Goal: Information Seeking & Learning: Learn about a topic

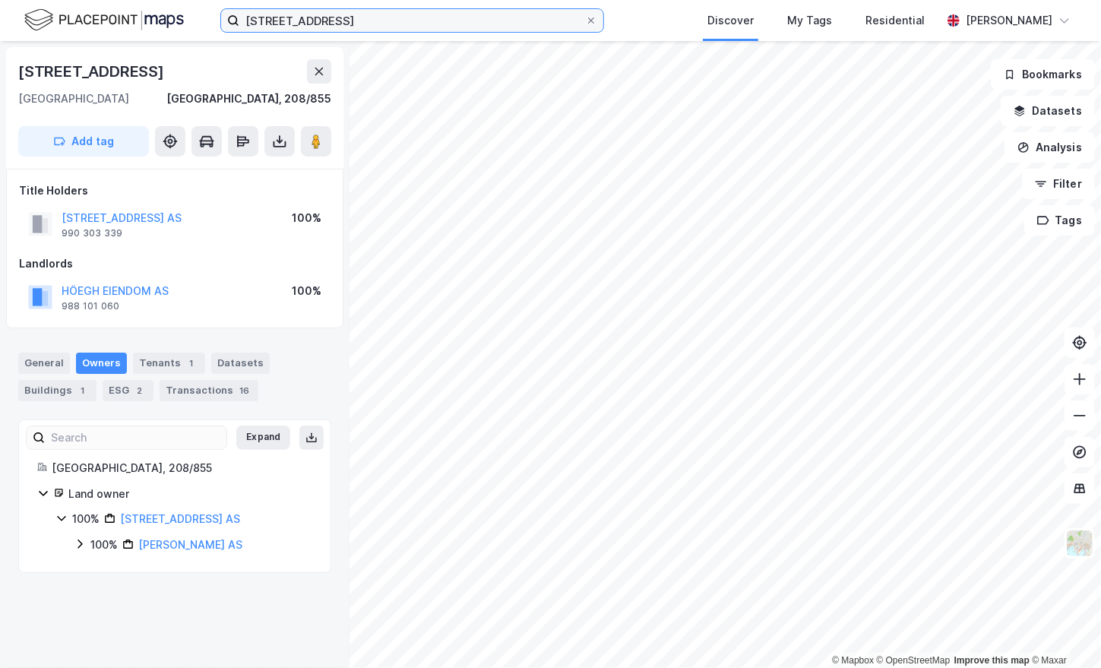
click at [338, 20] on input "[STREET_ADDRESS]" at bounding box center [412, 20] width 346 height 23
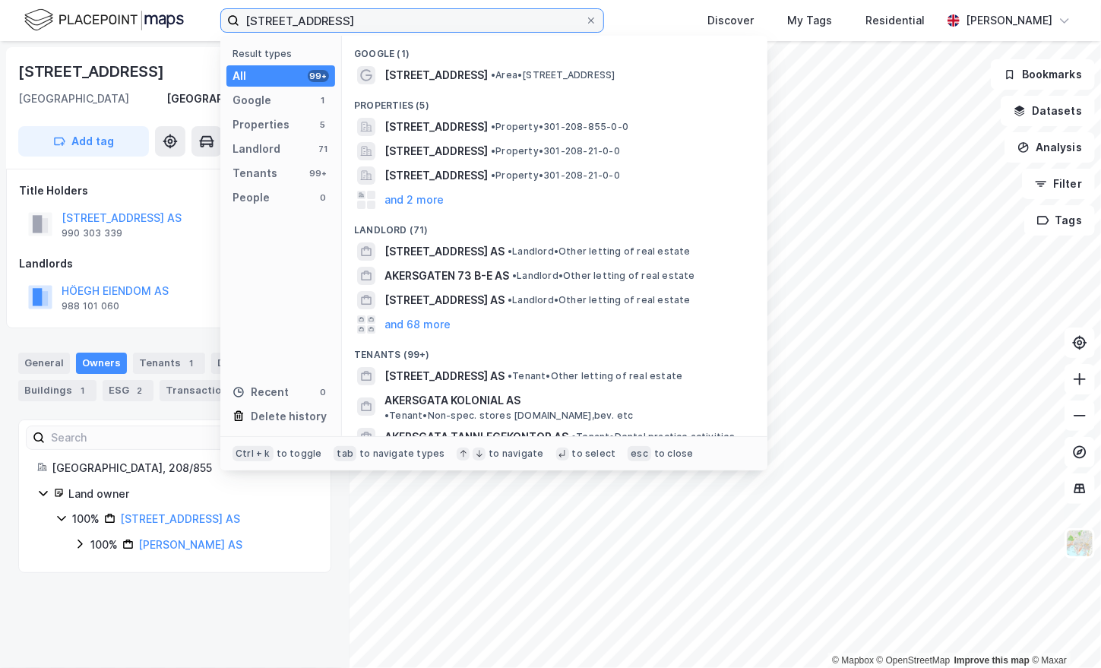
click at [338, 20] on input "[STREET_ADDRESS]" at bounding box center [412, 20] width 346 height 23
paste input "49"
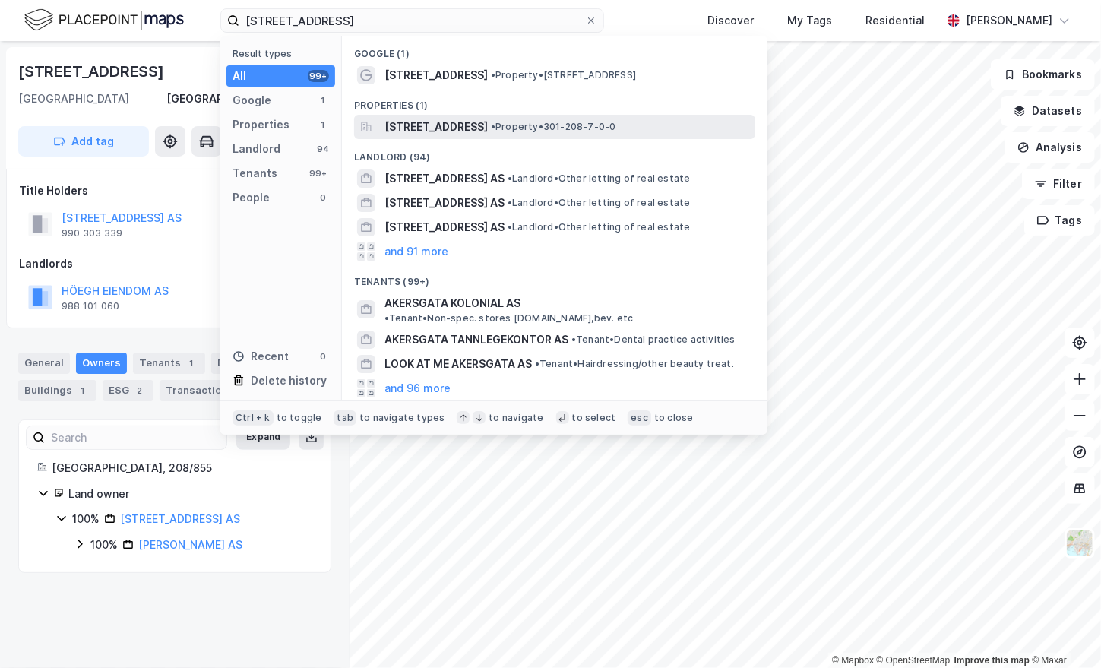
click at [488, 128] on span "[STREET_ADDRESS]" at bounding box center [436, 127] width 103 height 18
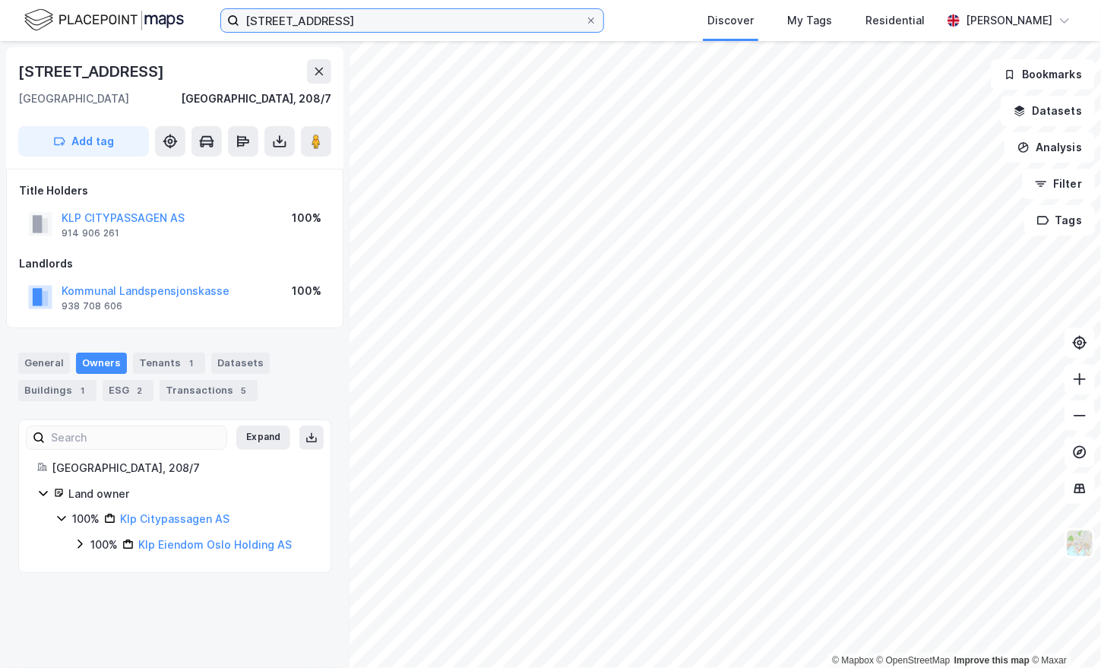
click at [412, 27] on input "[STREET_ADDRESS]" at bounding box center [412, 20] width 346 height 23
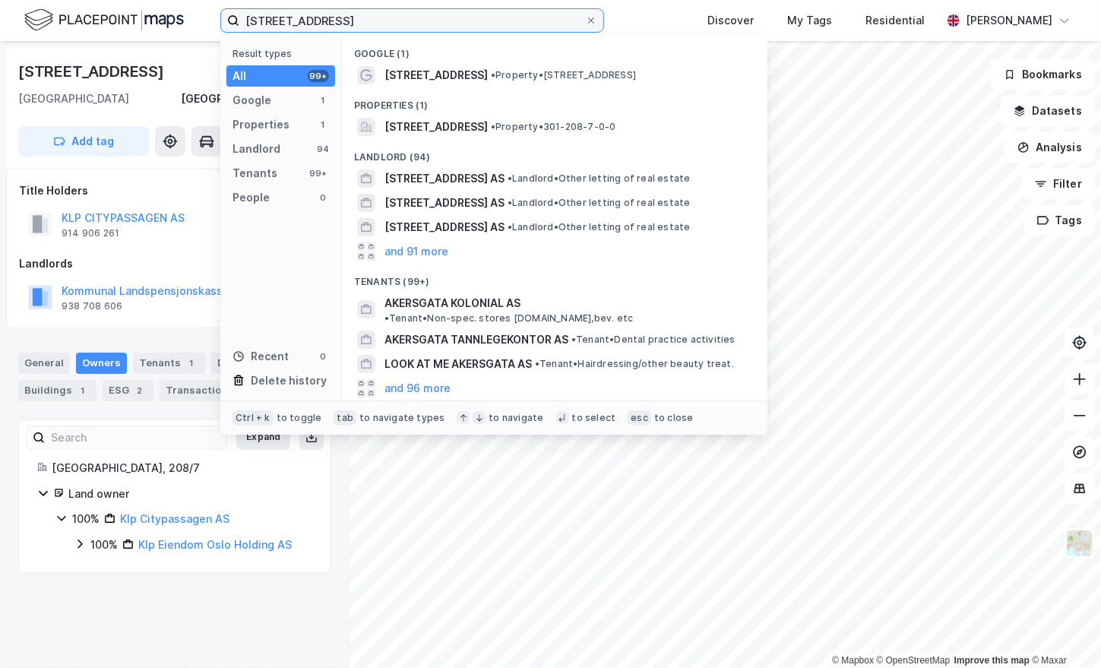
click at [412, 27] on input "[STREET_ADDRESS]" at bounding box center [412, 20] width 346 height 23
paste input "[STREET_ADDRESS]"
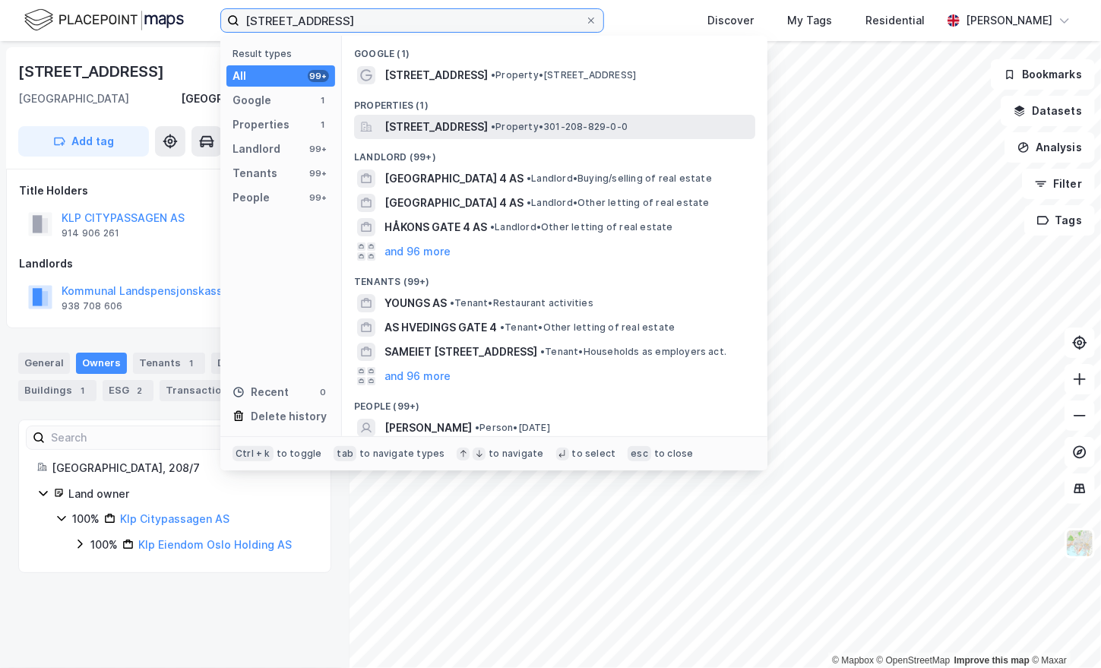
type input "[STREET_ADDRESS]"
click at [477, 125] on span "[STREET_ADDRESS]" at bounding box center [436, 127] width 103 height 18
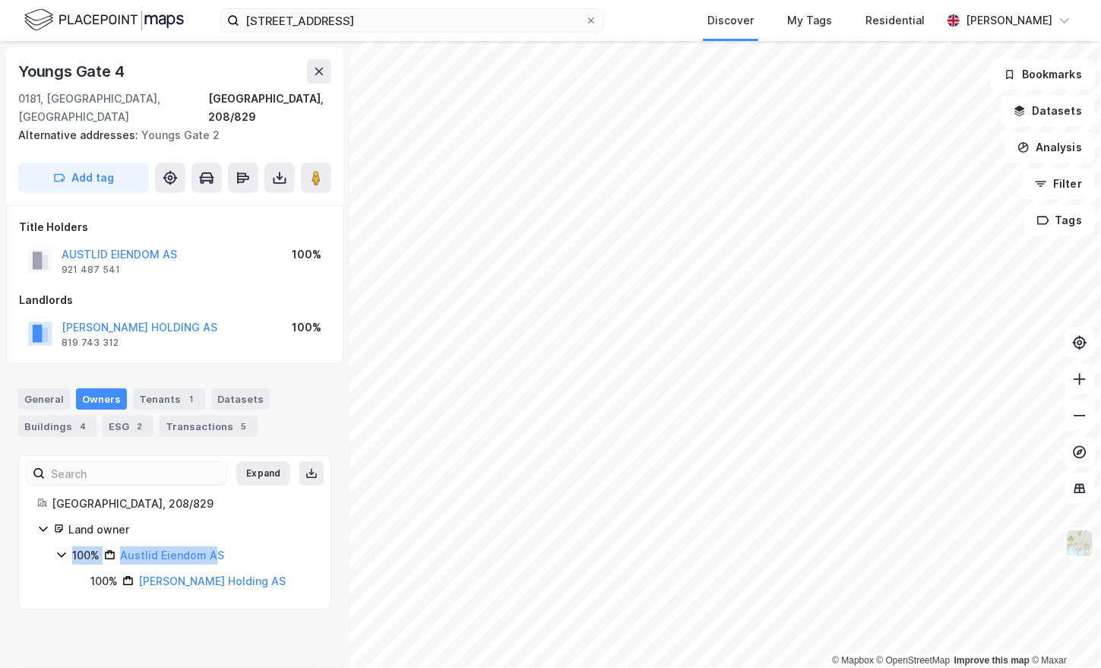
drag, startPoint x: 112, startPoint y: 527, endPoint x: 221, endPoint y: 534, distance: 109.7
click at [221, 534] on div "Land owner 100% [PERSON_NAME] AS 100% [PERSON_NAME] AS" at bounding box center [174, 556] width 275 height 70
drag, startPoint x: 221, startPoint y: 534, endPoint x: 325, endPoint y: 525, distance: 104.6
click at [325, 525] on div "[GEOGRAPHIC_DATA] [GEOGRAPHIC_DATA] Alternative addresses: Youngs Gate 2 Add ta…" at bounding box center [175, 354] width 350 height 627
click at [290, 528] on div "Land owner 100% [PERSON_NAME] AS 100% [PERSON_NAME] AS" at bounding box center [174, 556] width 275 height 70
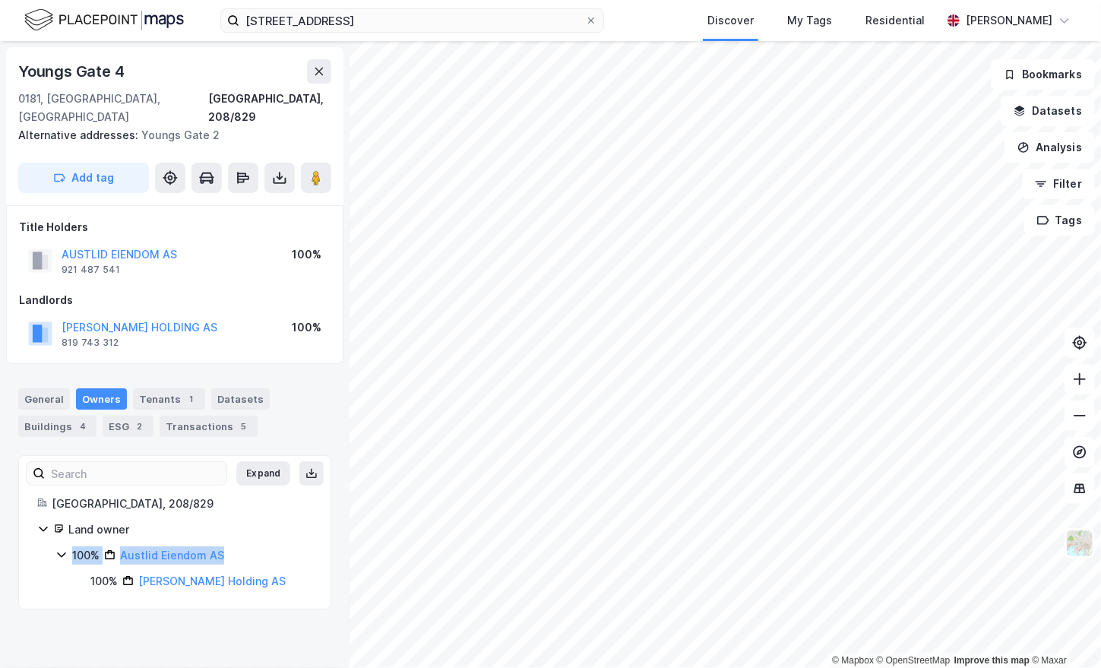
click at [293, 521] on div "Land owner" at bounding box center [190, 530] width 244 height 18
click at [101, 521] on div "Land owner" at bounding box center [190, 530] width 244 height 18
drag, startPoint x: 123, startPoint y: 525, endPoint x: 169, endPoint y: 534, distance: 46.7
click at [169, 534] on div "Land owner 100% [PERSON_NAME] AS 100% [PERSON_NAME] AS" at bounding box center [174, 556] width 275 height 70
drag, startPoint x: 169, startPoint y: 534, endPoint x: 57, endPoint y: 574, distance: 118.5
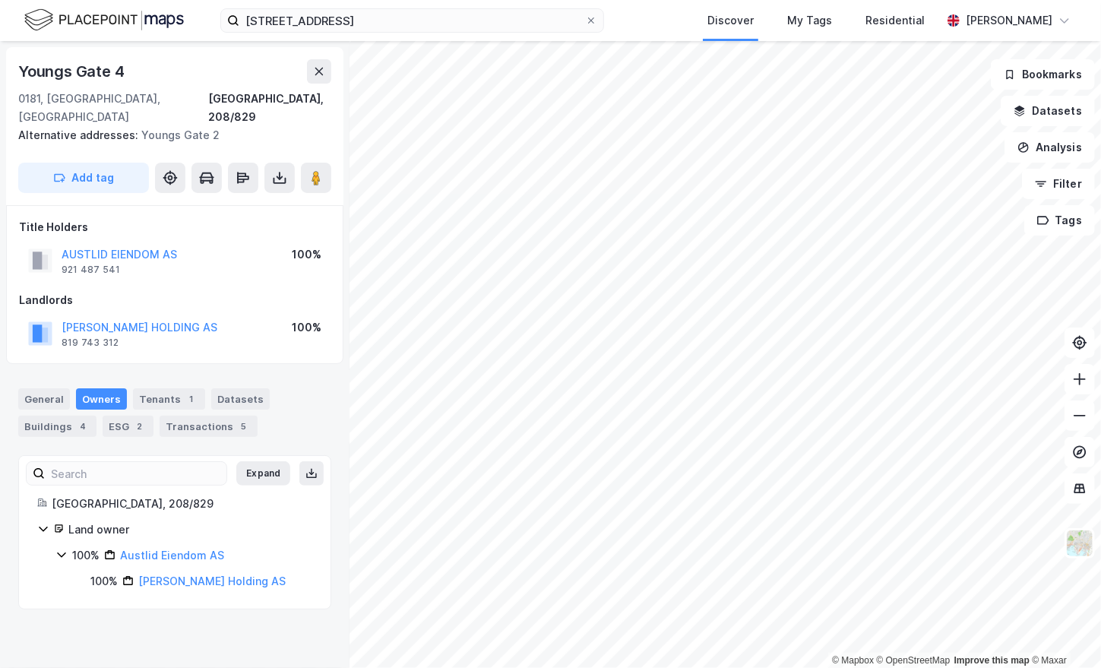
click at [33, 574] on div "Expand [GEOGRAPHIC_DATA], 208/829 Land owner 100% [PERSON_NAME] AS 100% [PERSON…" at bounding box center [174, 532] width 313 height 154
drag, startPoint x: 241, startPoint y: 547, endPoint x: 121, endPoint y: 536, distance: 120.6
click at [121, 547] on div "100% Austlid Eiendom AS 100% [PERSON_NAME] AS" at bounding box center [183, 569] width 257 height 44
copy link "Austlid Eiendom AS"
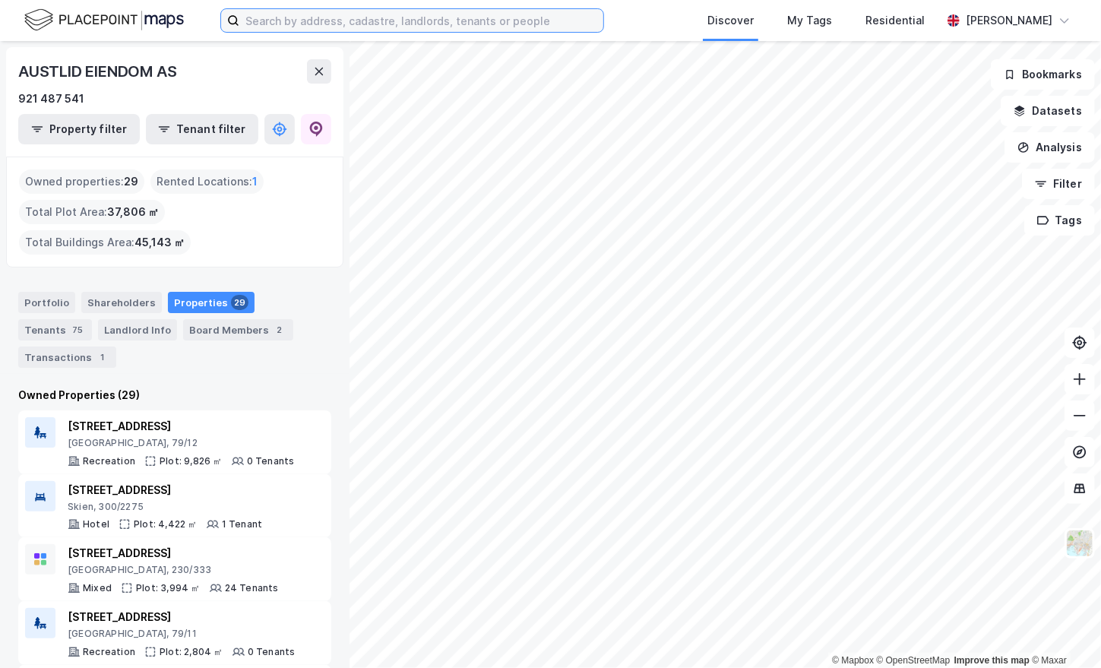
click at [366, 17] on input at bounding box center [421, 20] width 364 height 23
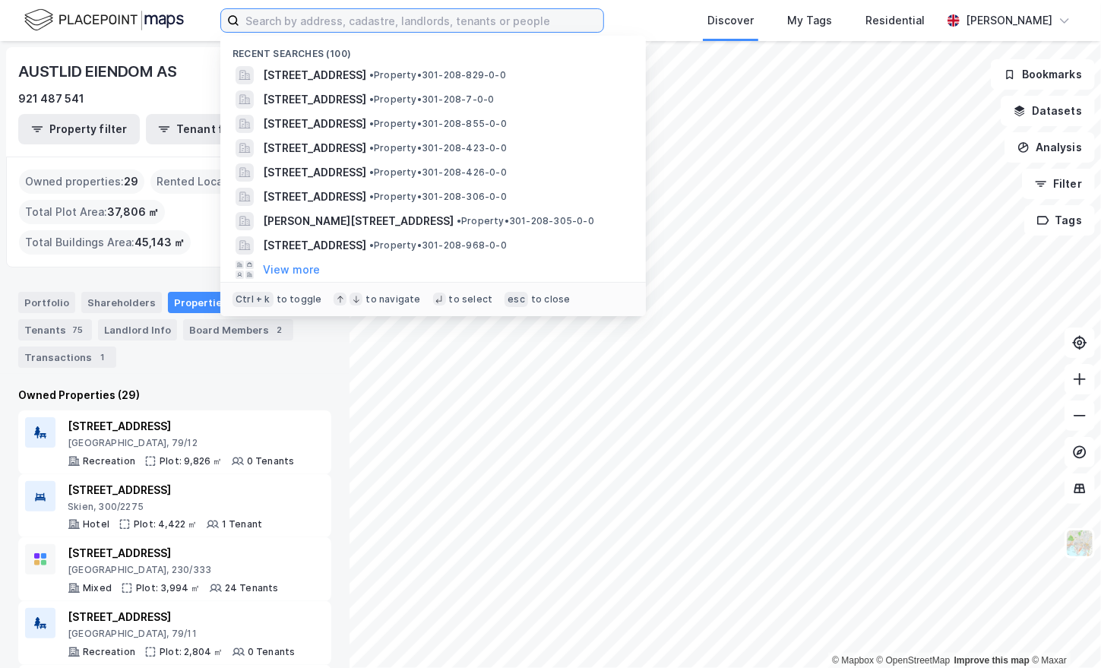
paste input "Torggata 9 B"
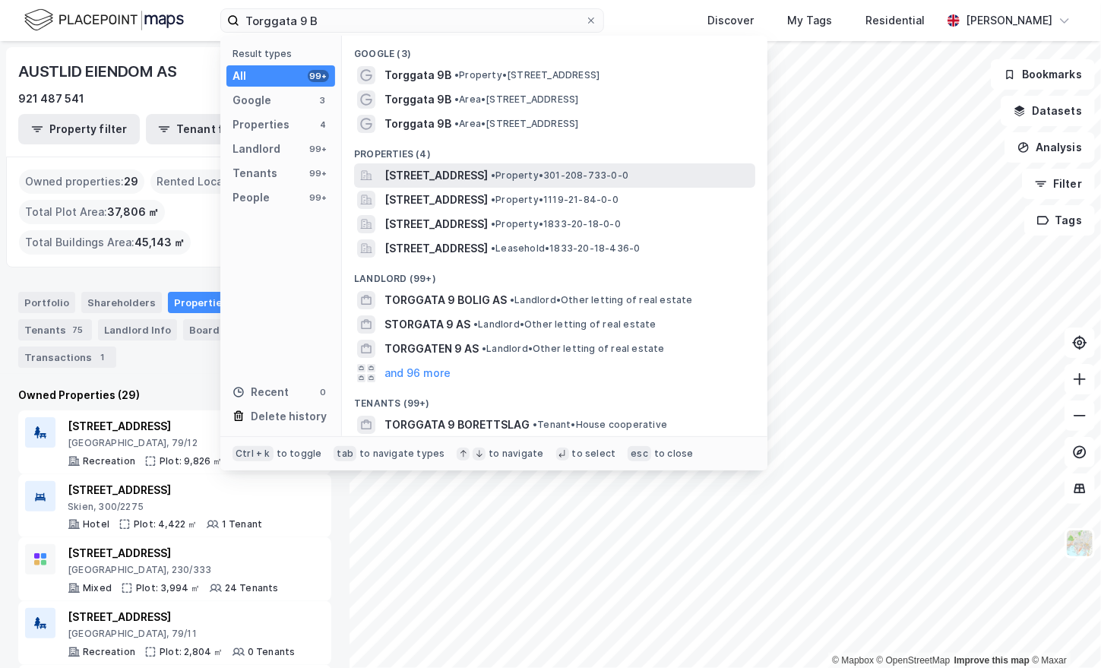
click at [488, 173] on span "Torggata 9B, 0181, OSLO, OSLO" at bounding box center [436, 175] width 103 height 18
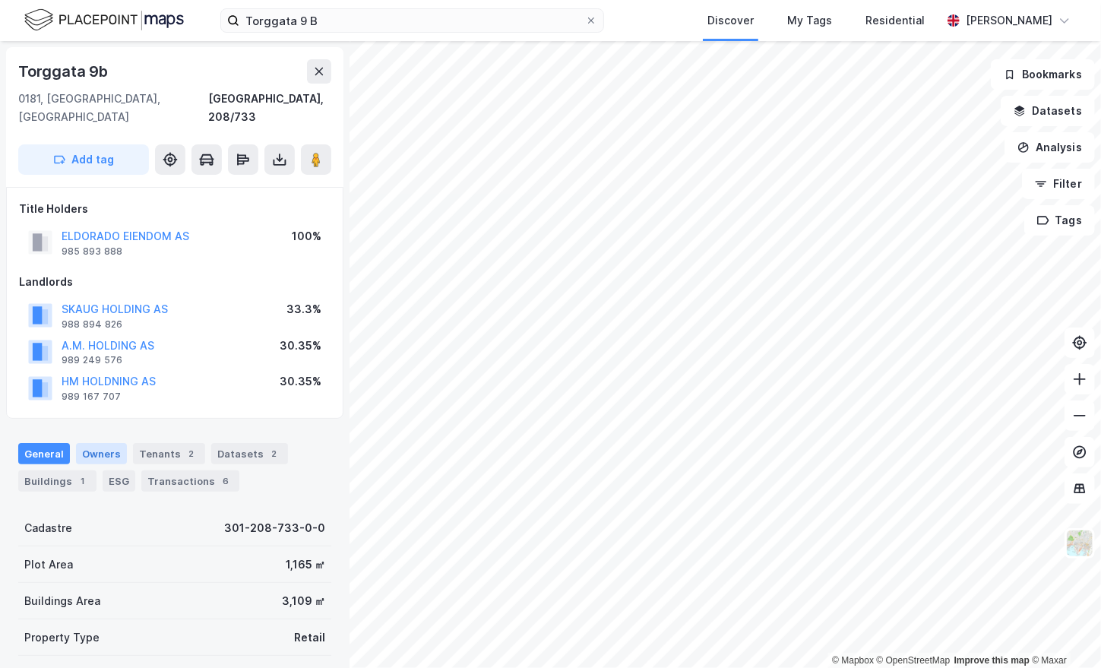
click at [108, 443] on div "Owners" at bounding box center [101, 453] width 51 height 21
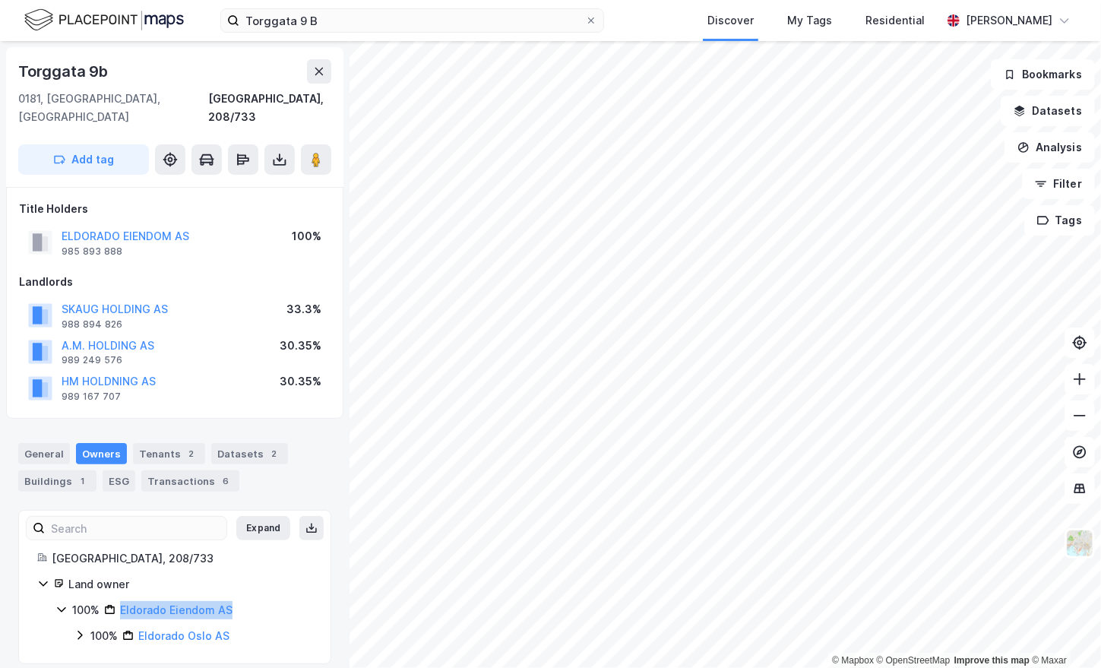
drag, startPoint x: 243, startPoint y: 591, endPoint x: 113, endPoint y: 594, distance: 130.8
click at [113, 601] on div "100% Eldorado Eiendom AS" at bounding box center [192, 610] width 240 height 18
copy link "Eldorado Eiendom AS"
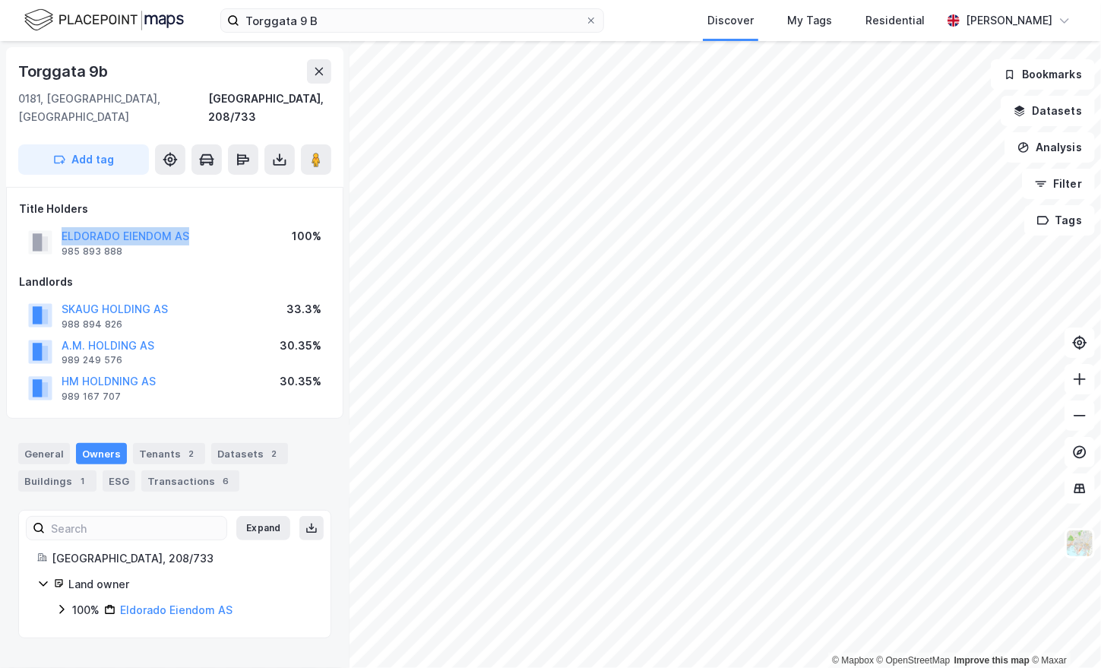
drag, startPoint x: 58, startPoint y: 214, endPoint x: 197, endPoint y: 214, distance: 139.1
click at [197, 224] on div "ELDORADO EIENDOM AS 985 893 888 100%" at bounding box center [175, 242] width 312 height 36
copy button "ELDORADO EIENDOM AS"
click at [65, 71] on div "Torggata 9b" at bounding box center [64, 71] width 93 height 24
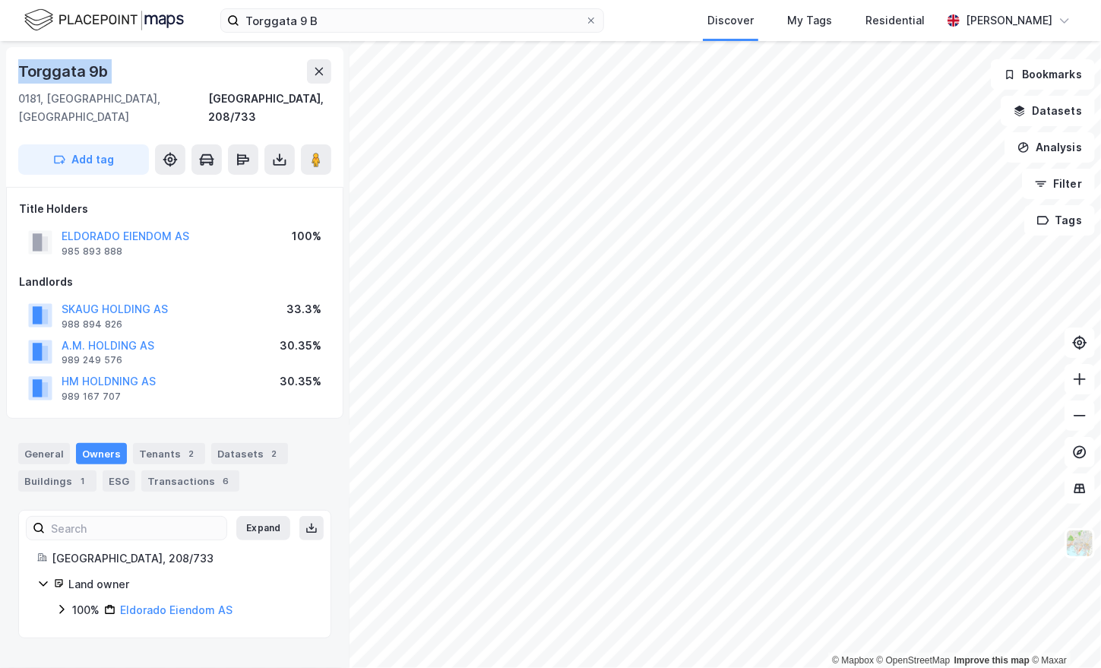
click at [65, 71] on div "Torggata 9b" at bounding box center [64, 71] width 93 height 24
copy div "Torggata 9b"
click at [302, 20] on input "Torggata 9 B" at bounding box center [412, 20] width 346 height 23
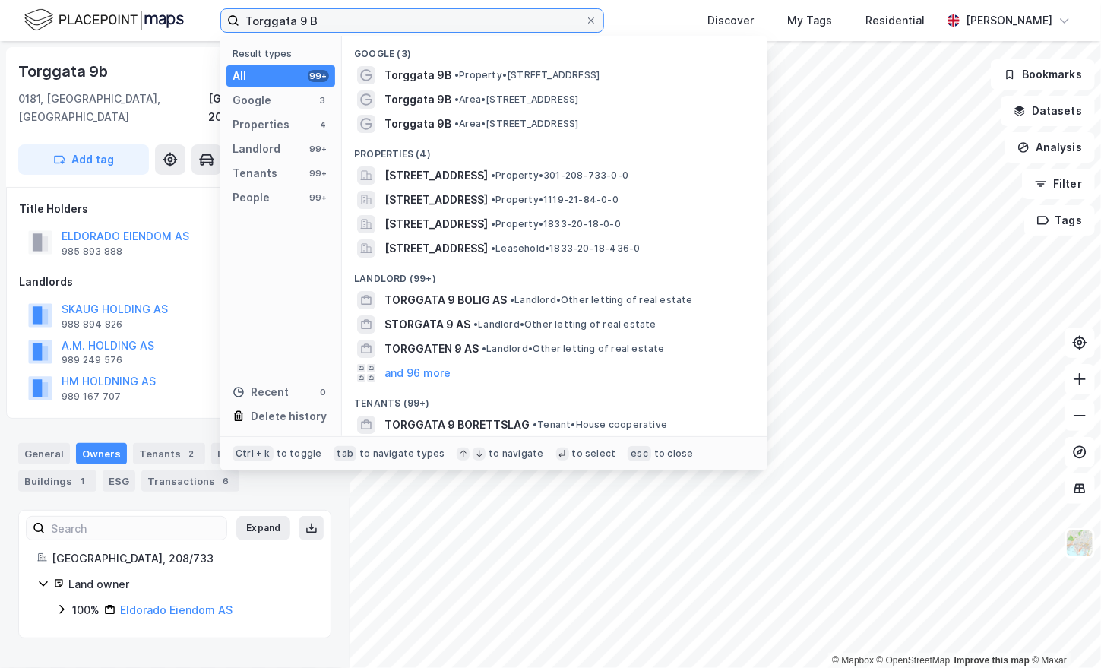
click at [302, 20] on input "Torggata 9 B" at bounding box center [412, 20] width 346 height 23
paste input ", 5"
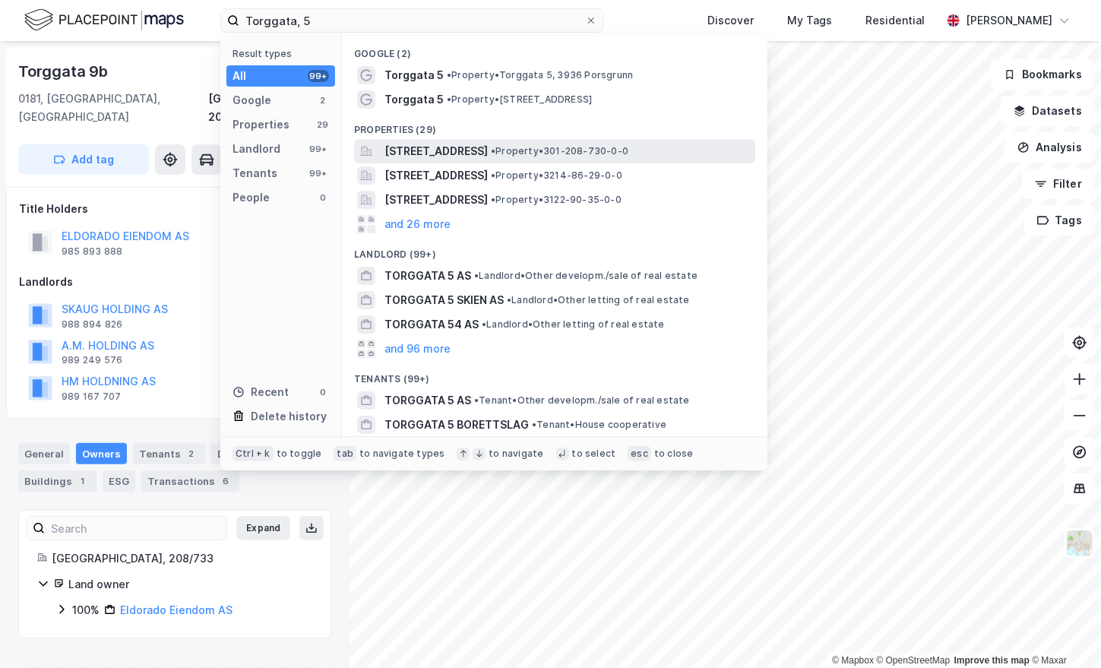
click at [467, 150] on span "Torggata 5, 0181, OSLO, OSLO" at bounding box center [436, 151] width 103 height 18
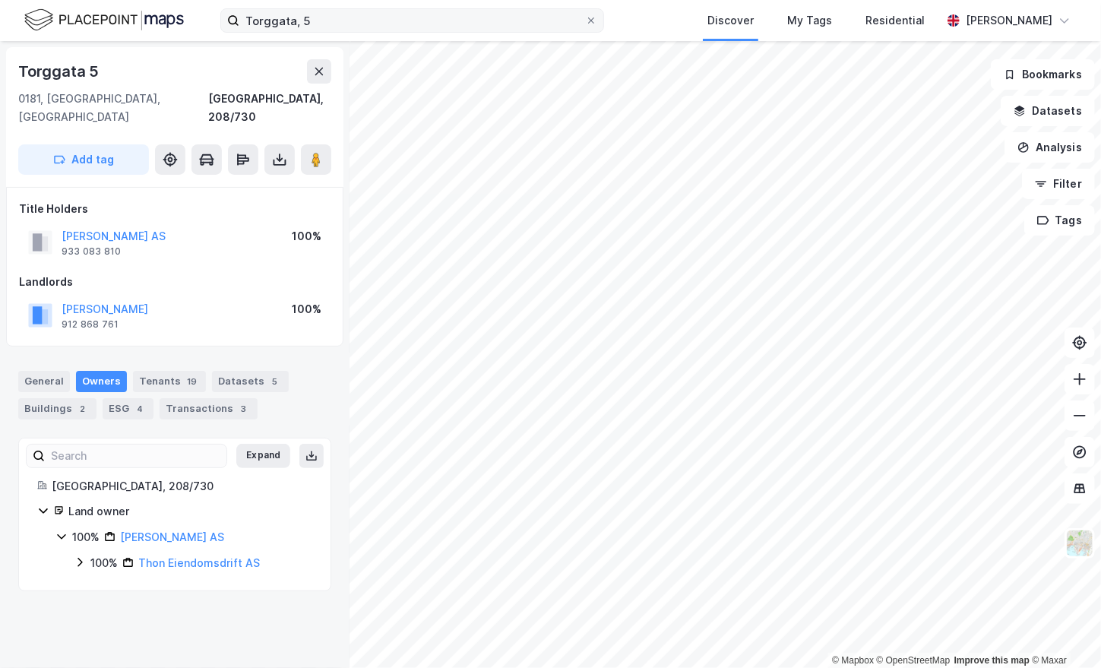
click at [342, 32] on label "Torggata, 5" at bounding box center [412, 20] width 384 height 24
click at [342, 32] on input "Torggata, 5" at bounding box center [412, 20] width 346 height 23
click at [342, 32] on label "Torggata, 5" at bounding box center [412, 20] width 384 height 24
click at [342, 32] on input "Torggata, 5" at bounding box center [412, 20] width 346 height 23
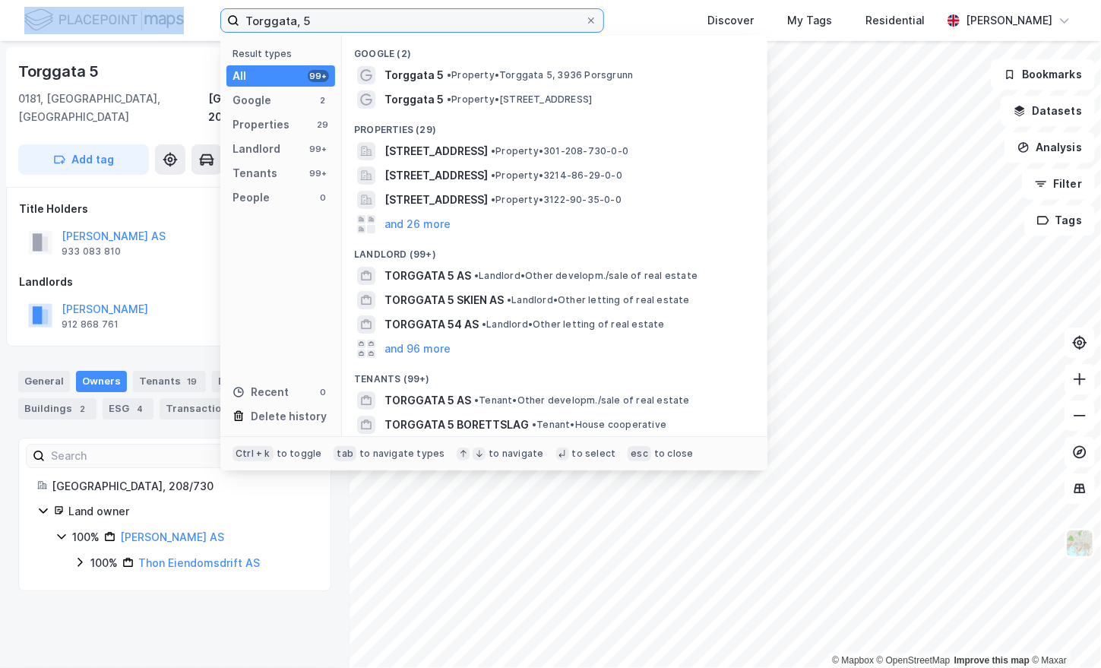
drag, startPoint x: 342, startPoint y: 32, endPoint x: 339, endPoint y: 22, distance: 10.3
click at [339, 22] on input "Torggata, 5" at bounding box center [412, 20] width 346 height 23
paste input "Hausmanns gate, 34"
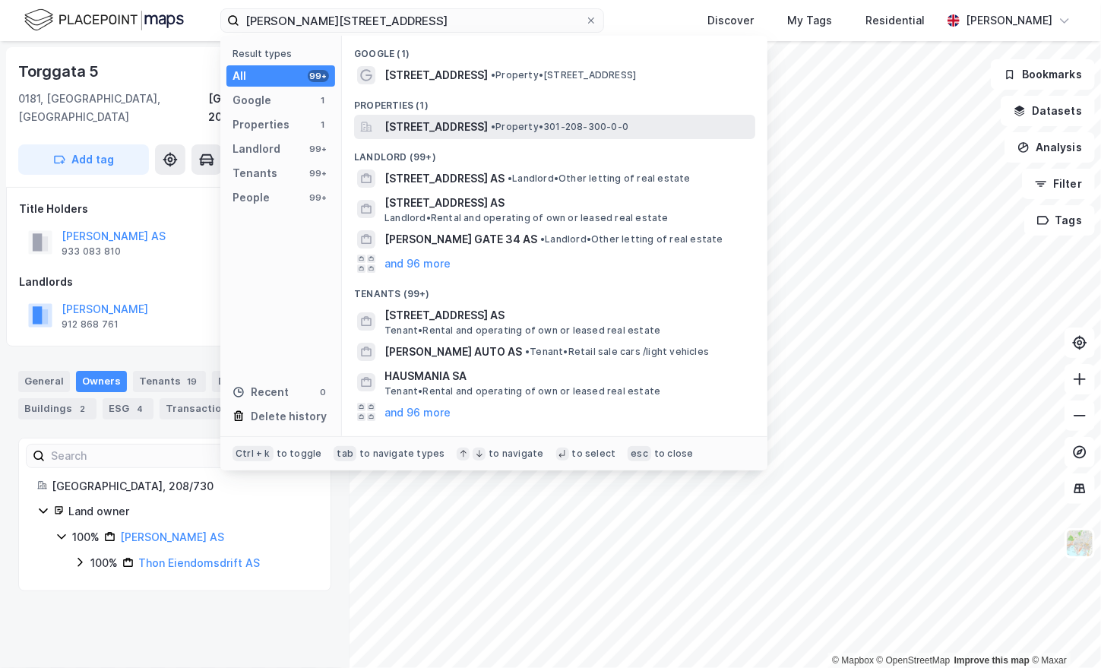
click at [417, 125] on span "Hausmanns gate 34, 0182, OSLO, OSLO" at bounding box center [436, 127] width 103 height 18
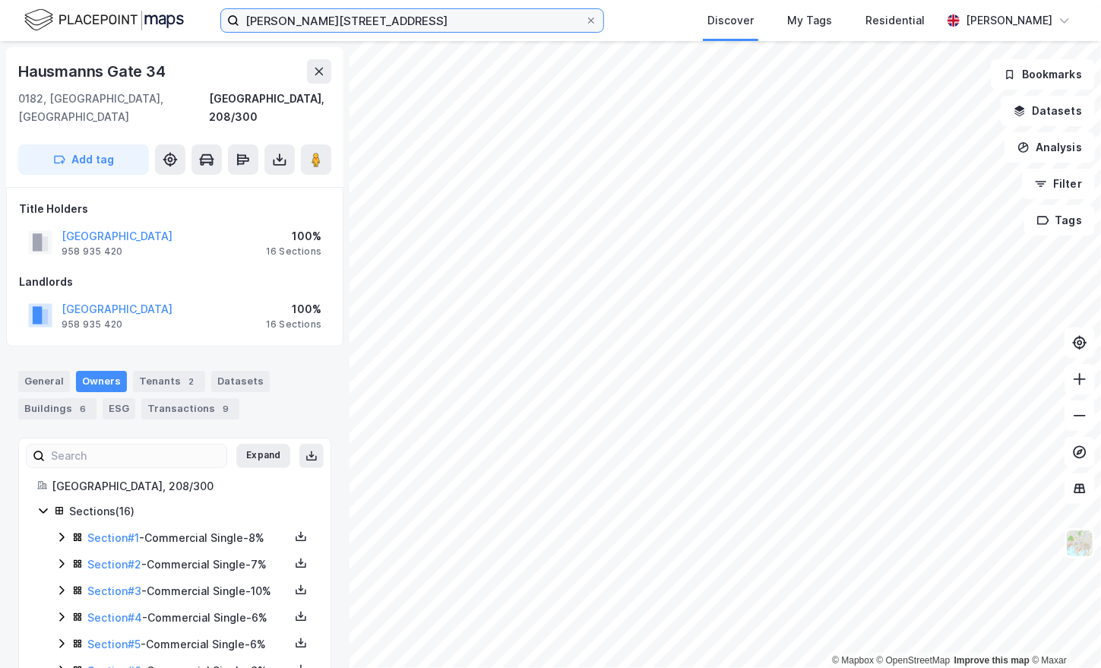
click at [307, 17] on input "Hausmanns gate, 34" at bounding box center [412, 20] width 346 height 23
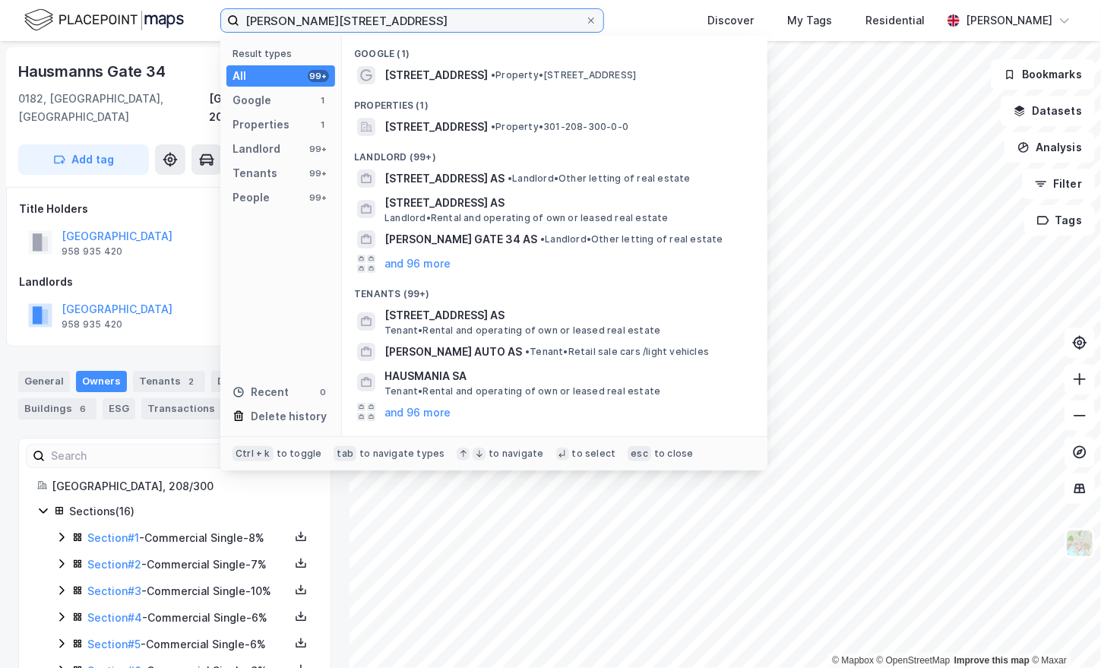
click at [307, 17] on input "Hausmanns gate, 34" at bounding box center [412, 20] width 346 height 23
paste input "Storgata 19"
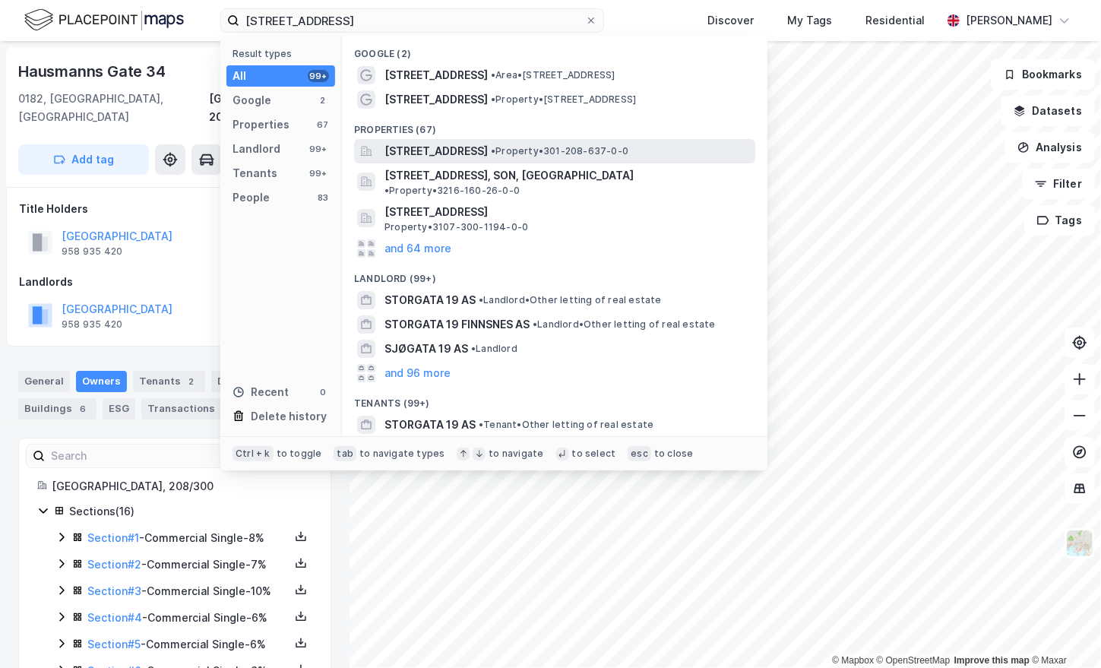
click at [461, 148] on span "Storgata 19, 0184, OSLO, OSLO" at bounding box center [436, 151] width 103 height 18
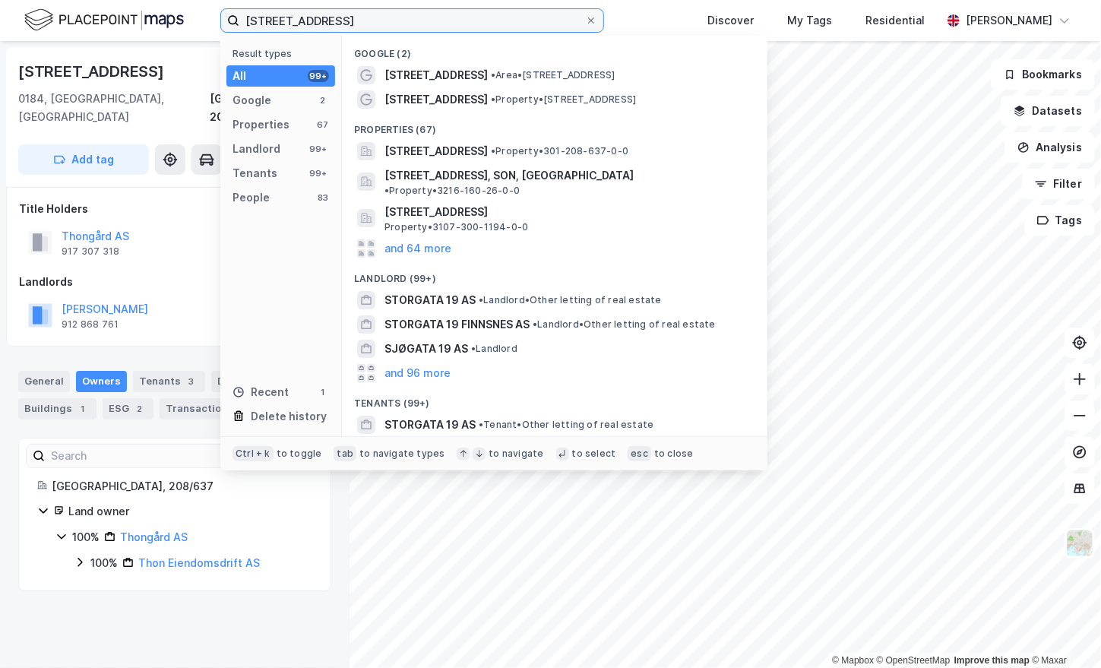
click at [388, 30] on input "Storgata 19" at bounding box center [412, 20] width 346 height 23
paste input "Lilletorget, 1"
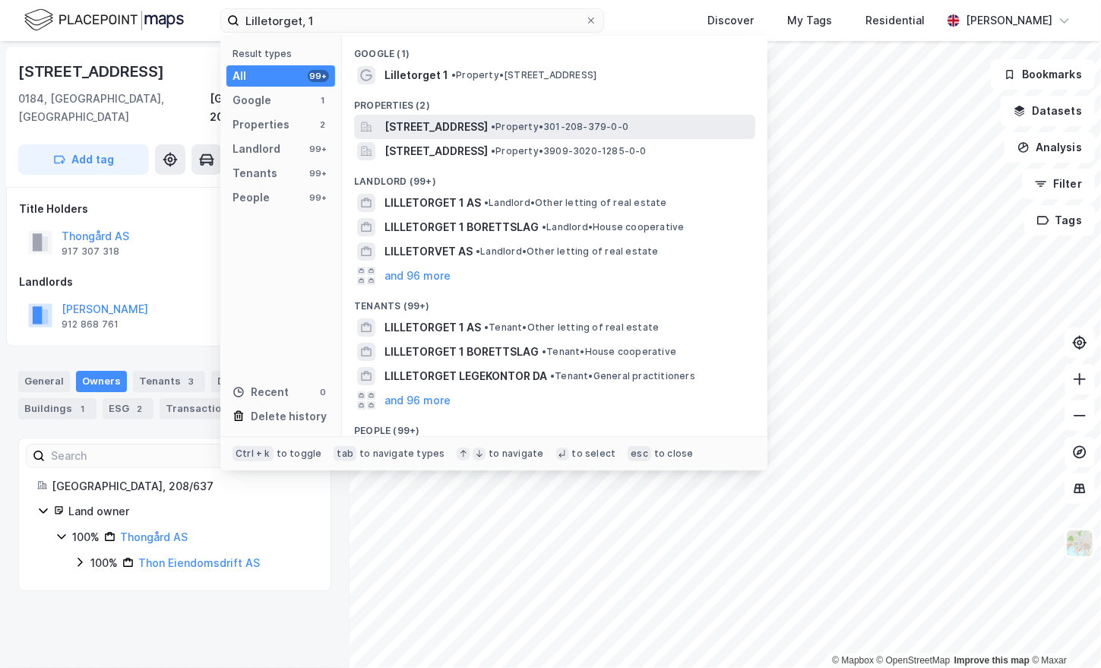
click at [484, 125] on span "Lilletorget 1, 0184, OSLO, OSLO" at bounding box center [436, 127] width 103 height 18
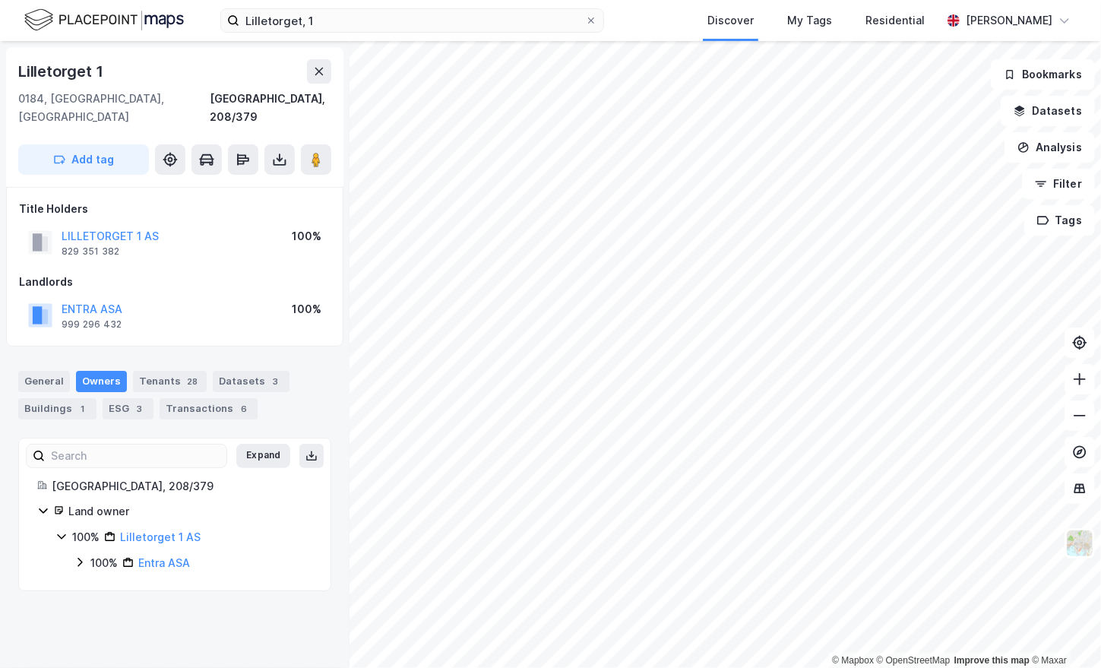
click at [68, 65] on div "Lilletorget 1" at bounding box center [61, 71] width 87 height 24
copy div "Lilletorget 1"
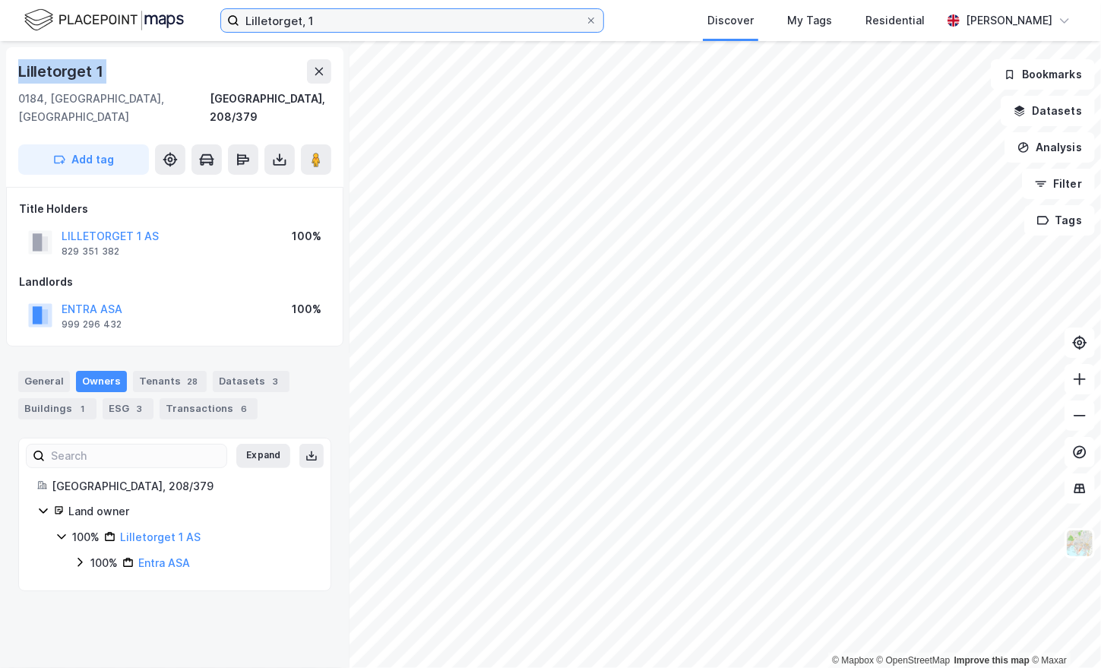
click at [297, 14] on input "Lilletorget, 1" at bounding box center [412, 20] width 346 height 23
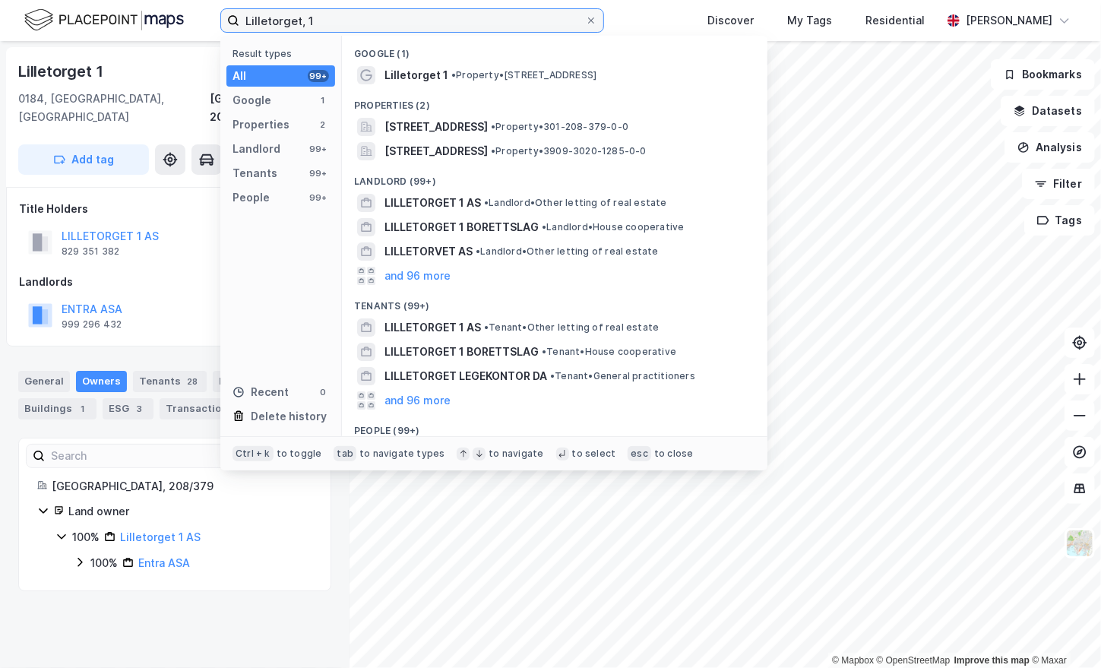
click at [297, 15] on input "Lilletorget, 1" at bounding box center [412, 20] width 346 height 23
paste input "Storgata, 20"
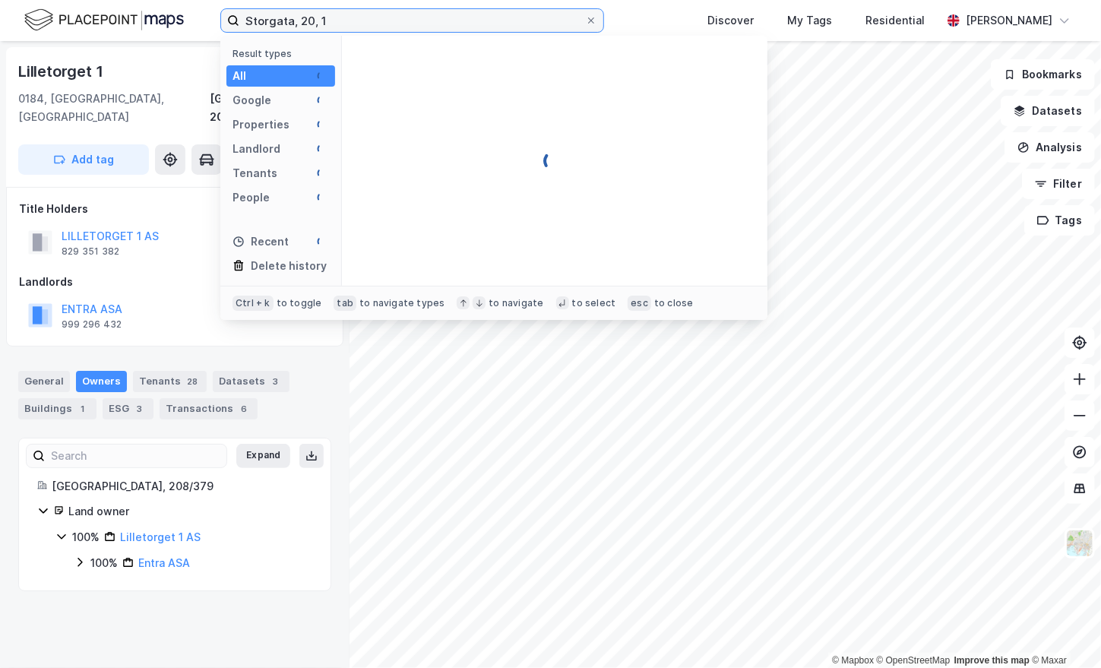
click at [288, 26] on input "Storgata, 20, 1" at bounding box center [412, 20] width 346 height 23
paste input
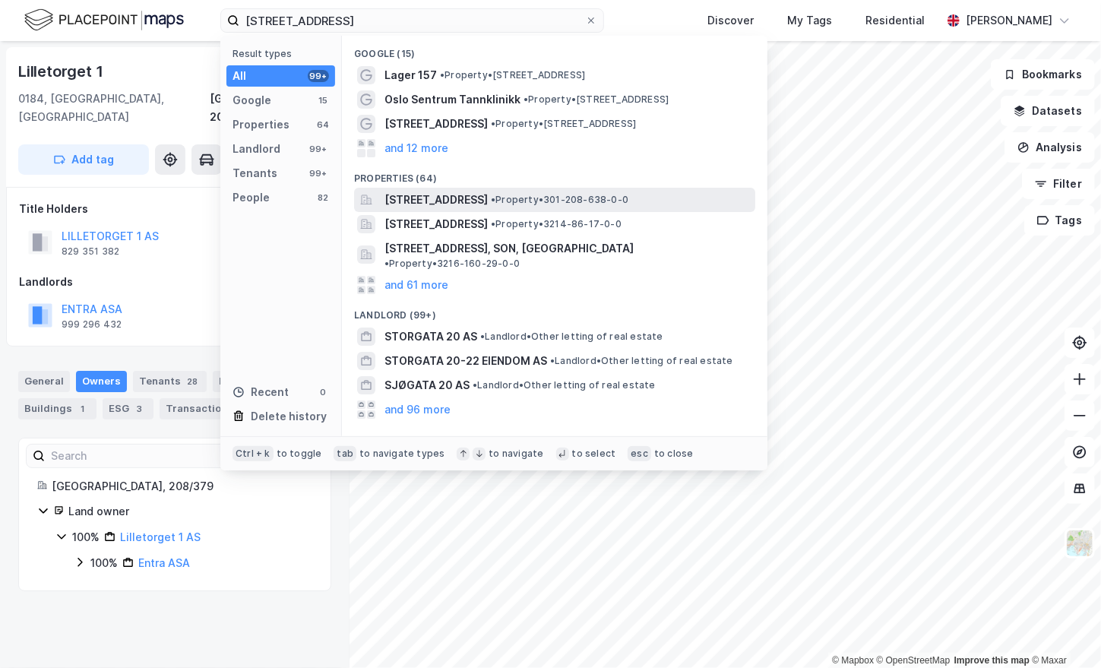
click at [488, 198] on span "Storgata 20, 0184, OSLO, OSLO" at bounding box center [436, 200] width 103 height 18
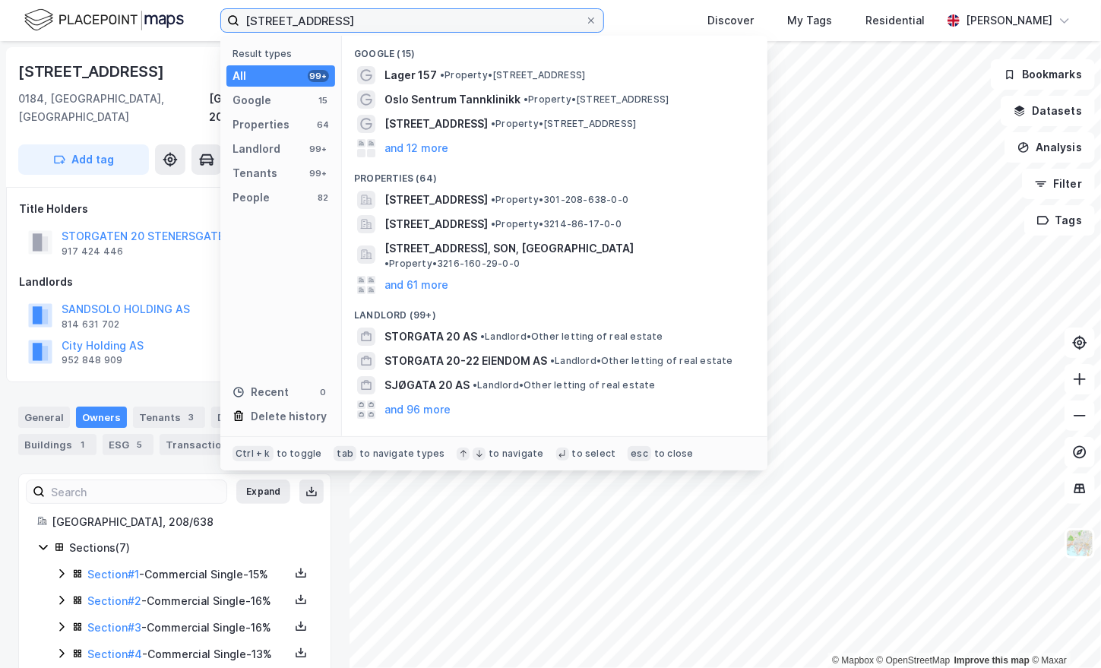
click at [339, 27] on input "Storgata, 20" at bounding box center [412, 20] width 346 height 23
paste input "chweigaards gate, 41"
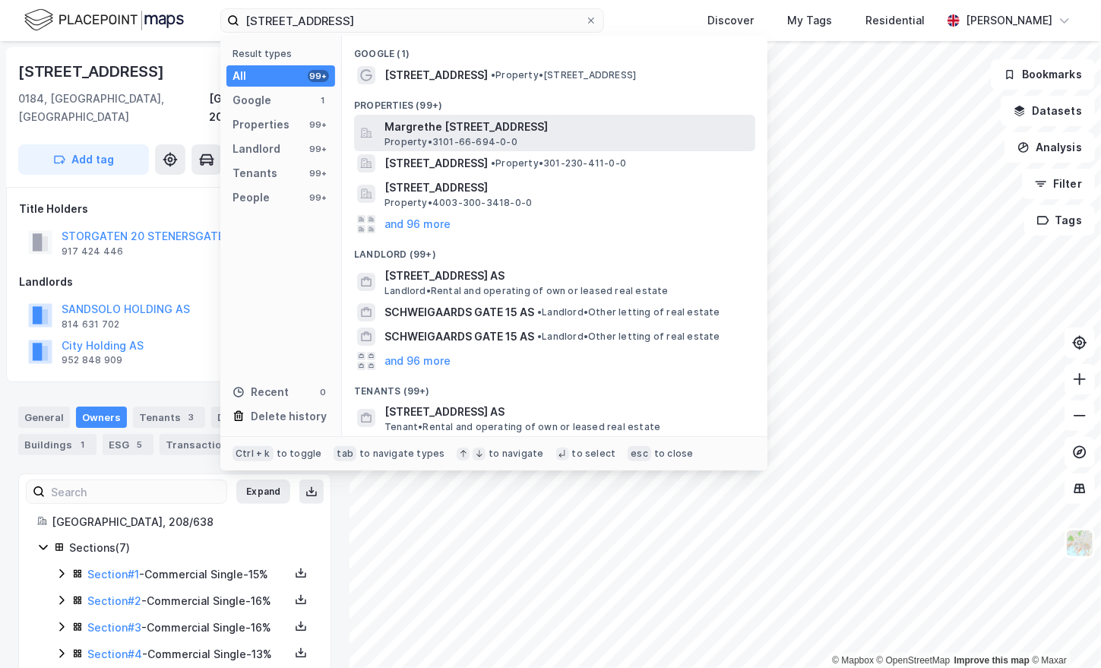
click at [550, 135] on span "Margrethe Schweigaards gate 4, 1778, HALDEN, HALDEN" at bounding box center [567, 127] width 365 height 18
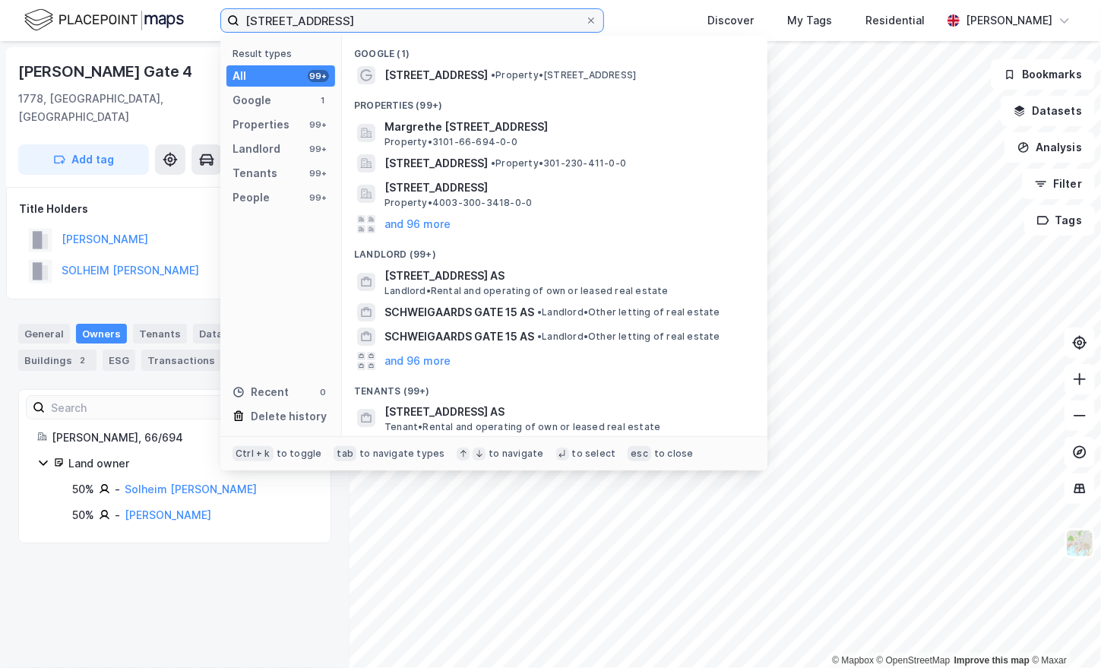
click at [378, 27] on input "Schweigaards gate, 41" at bounding box center [412, 20] width 346 height 23
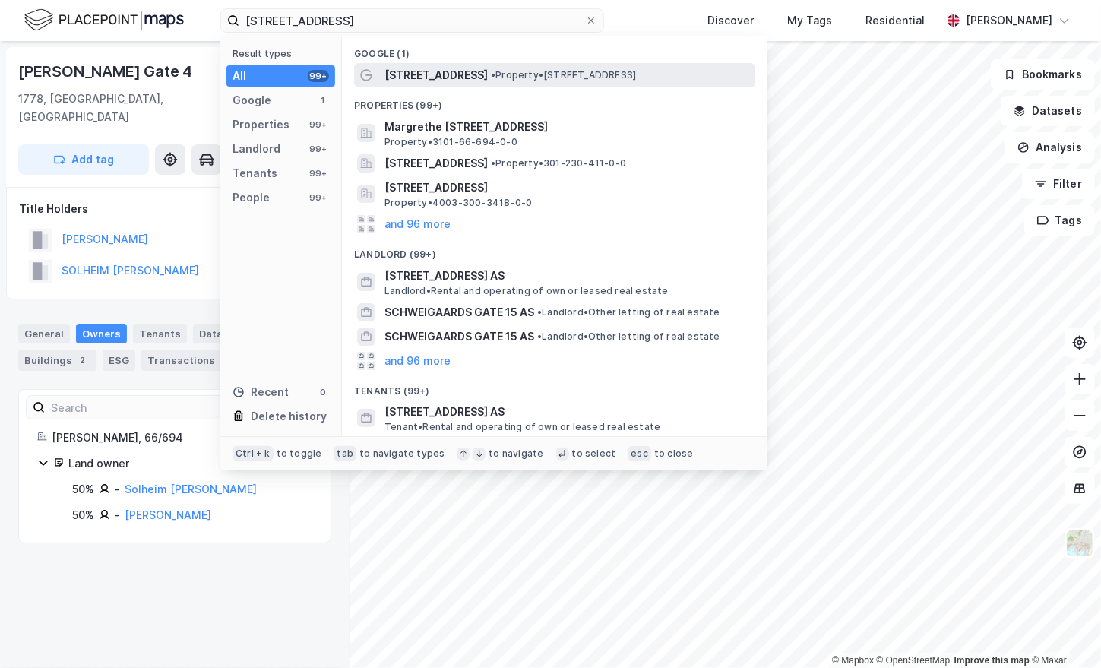
click at [533, 81] on span "• Property • Schweigaards gate 41, 0191 Oslo" at bounding box center [563, 75] width 145 height 12
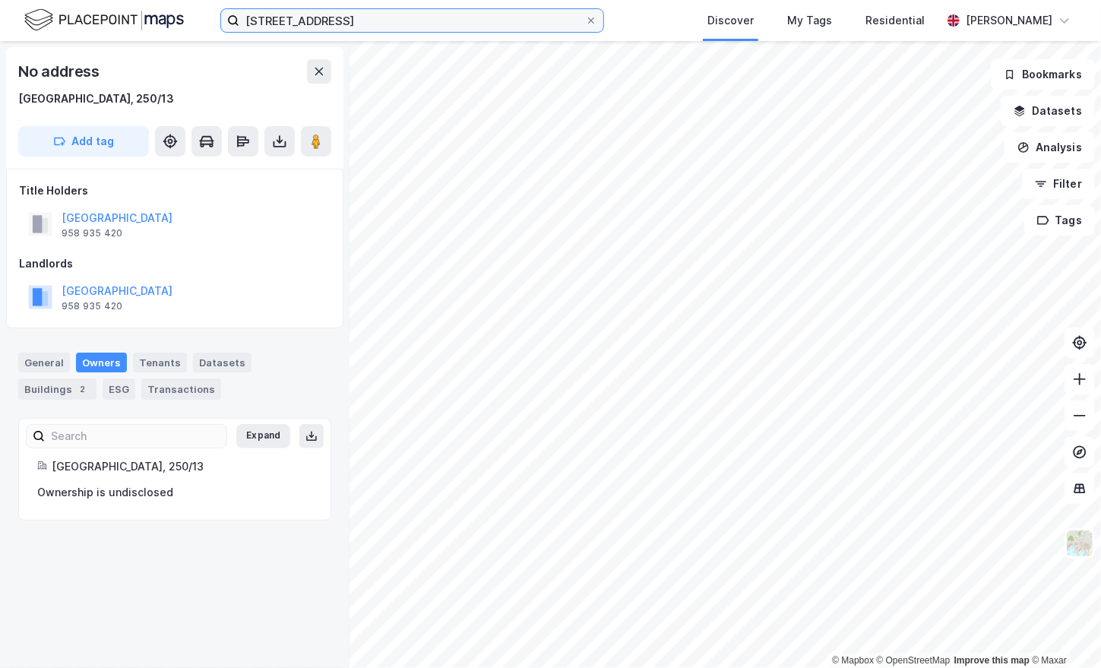
click at [374, 27] on input "Schweigaards gate, 41" at bounding box center [412, 20] width 346 height 23
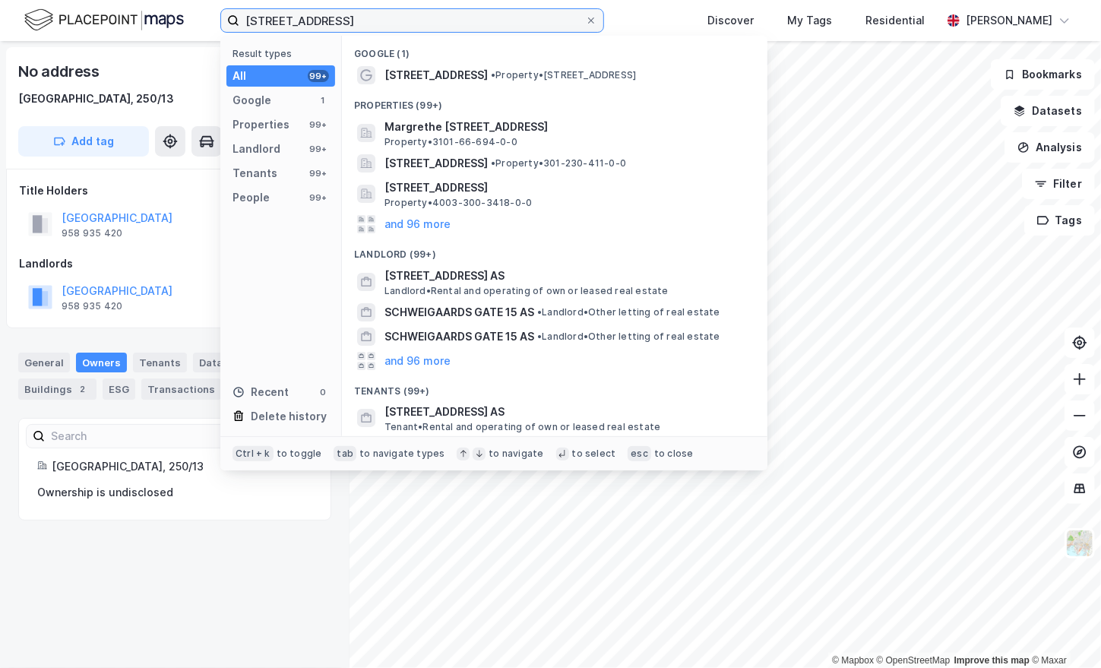
click at [374, 27] on input "Schweigaards gate, 41" at bounding box center [412, 20] width 346 height 23
paste input "t. Halvards gate, 33"
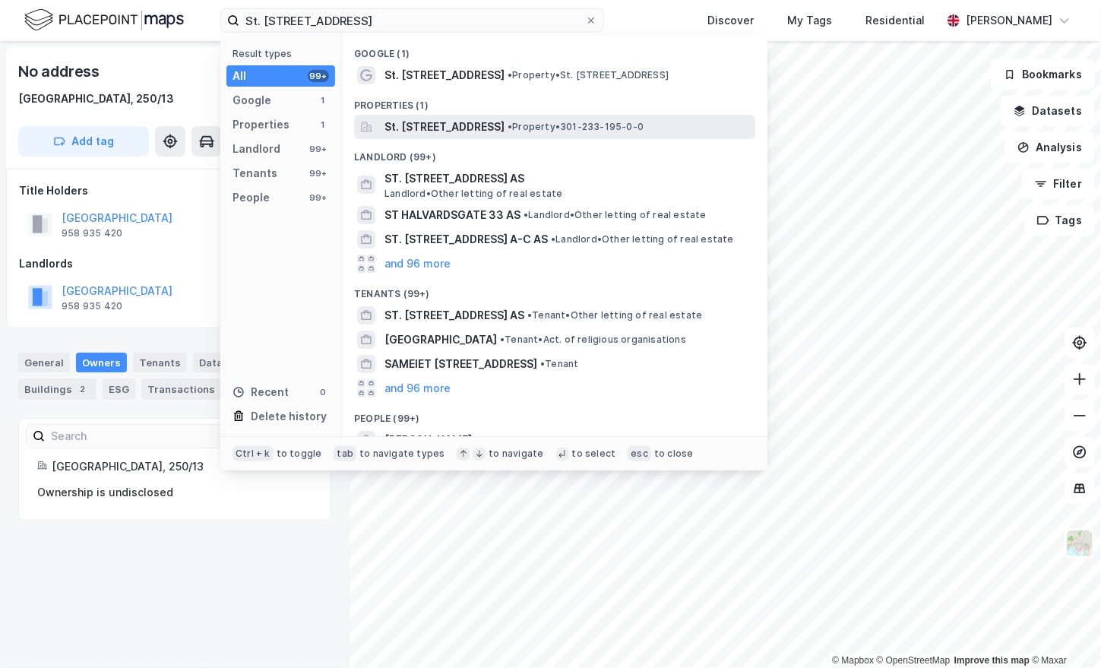
click at [505, 131] on span "St. Halvards gate 33, 0192, OSLO, OSLO" at bounding box center [445, 127] width 120 height 18
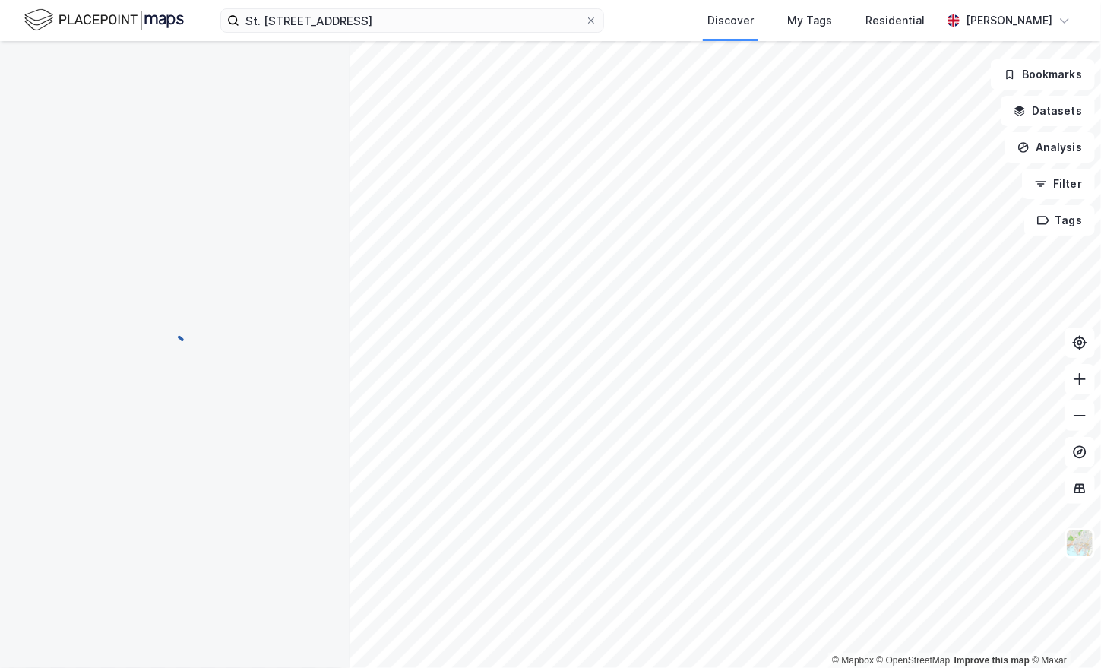
scroll to position [2, 0]
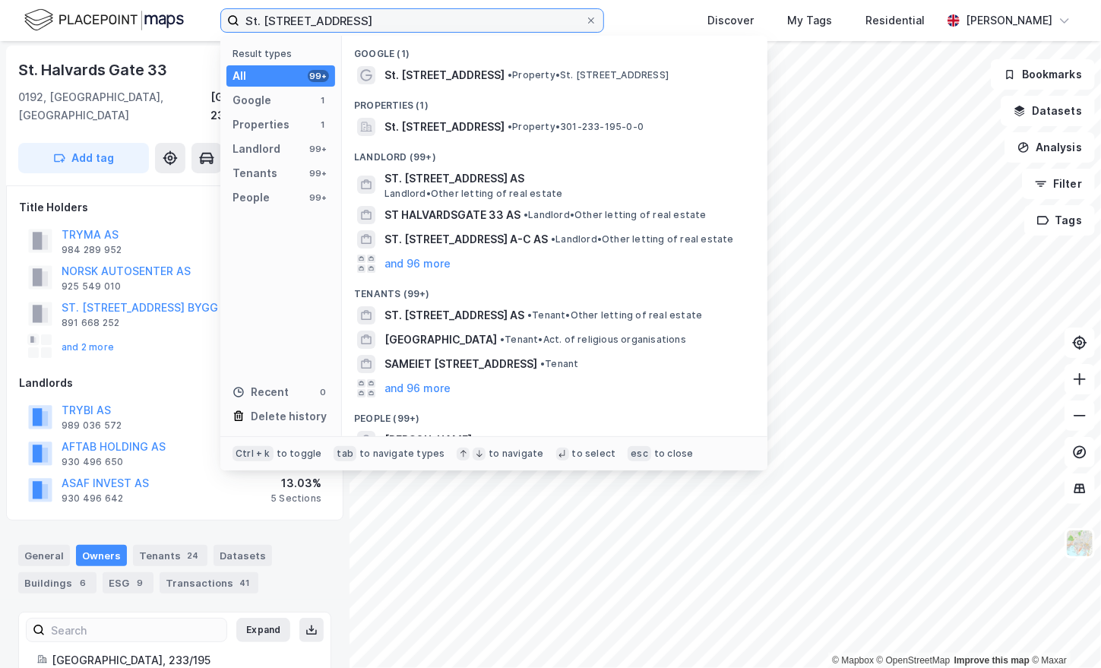
click at [278, 21] on input "St. Halvards gate, 33" at bounding box center [412, 20] width 346 height 23
paste input "jursøya, 14"
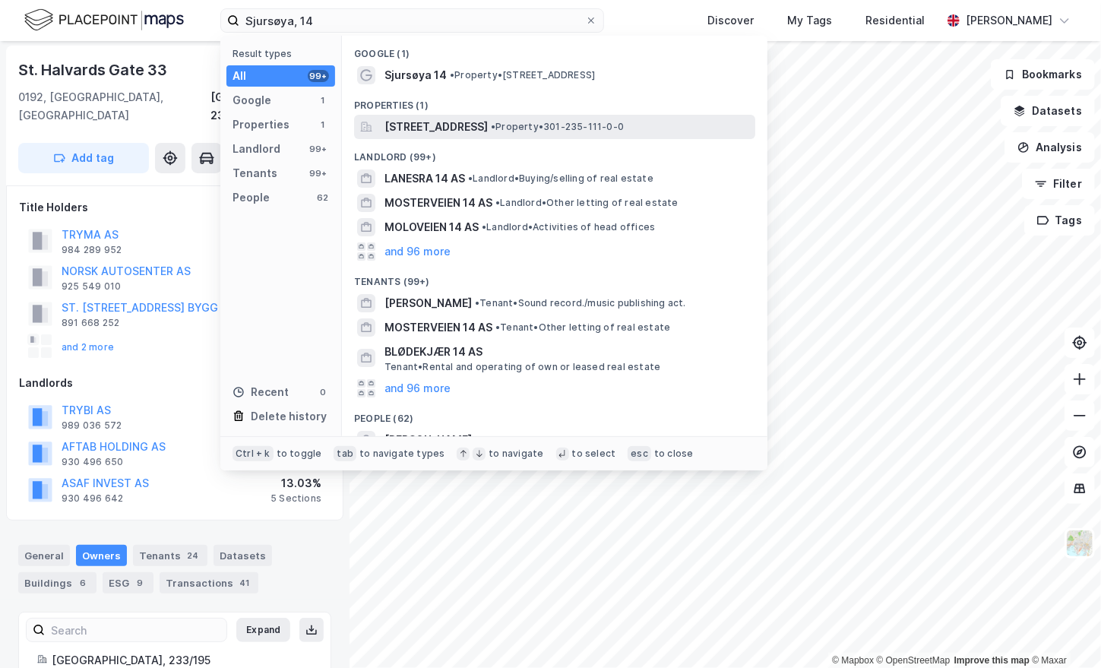
click at [454, 132] on span "Sjursøya 14, 0193, OSLO, OSLO" at bounding box center [436, 127] width 103 height 18
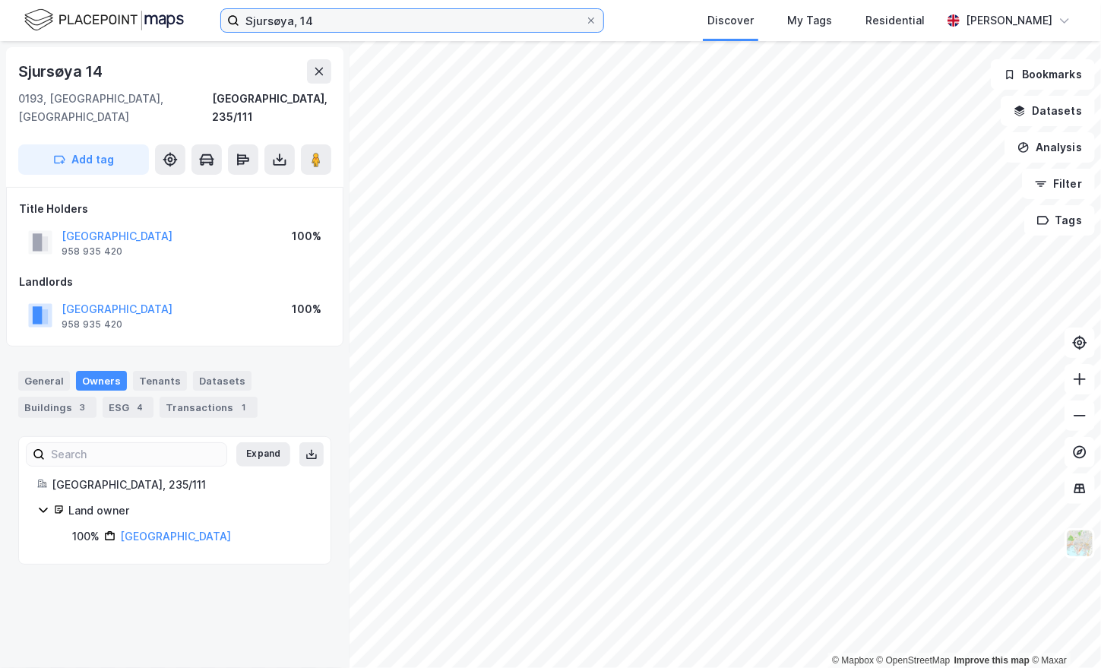
click at [277, 23] on input "Sjursøya, 14" at bounding box center [412, 20] width 346 height 23
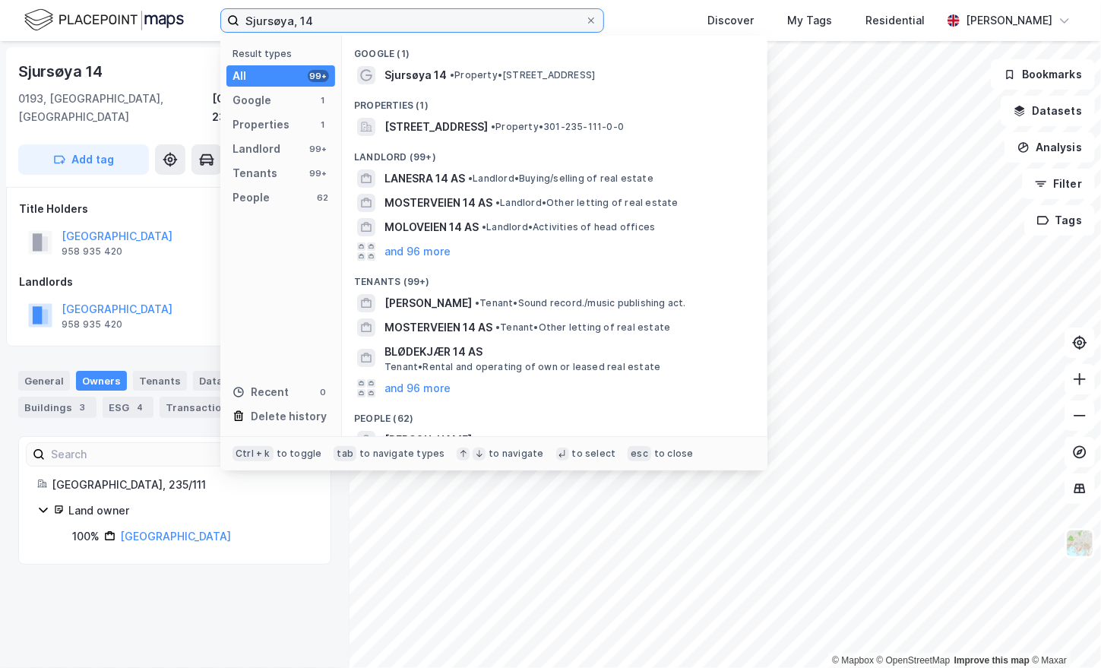
click at [277, 23] on input "Sjursøya, 14" at bounding box center [412, 20] width 346 height 23
paste input "Turbinveien, 2"
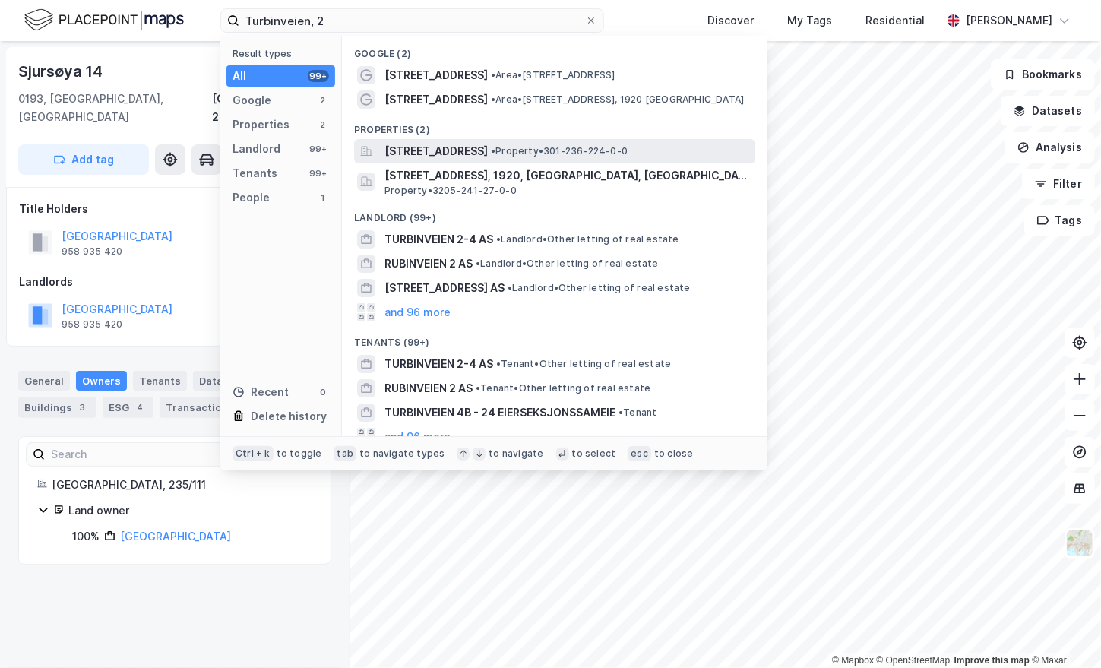
click at [452, 145] on span "Turbinveien 2, 0195, OSLO, OSLO" at bounding box center [436, 151] width 103 height 18
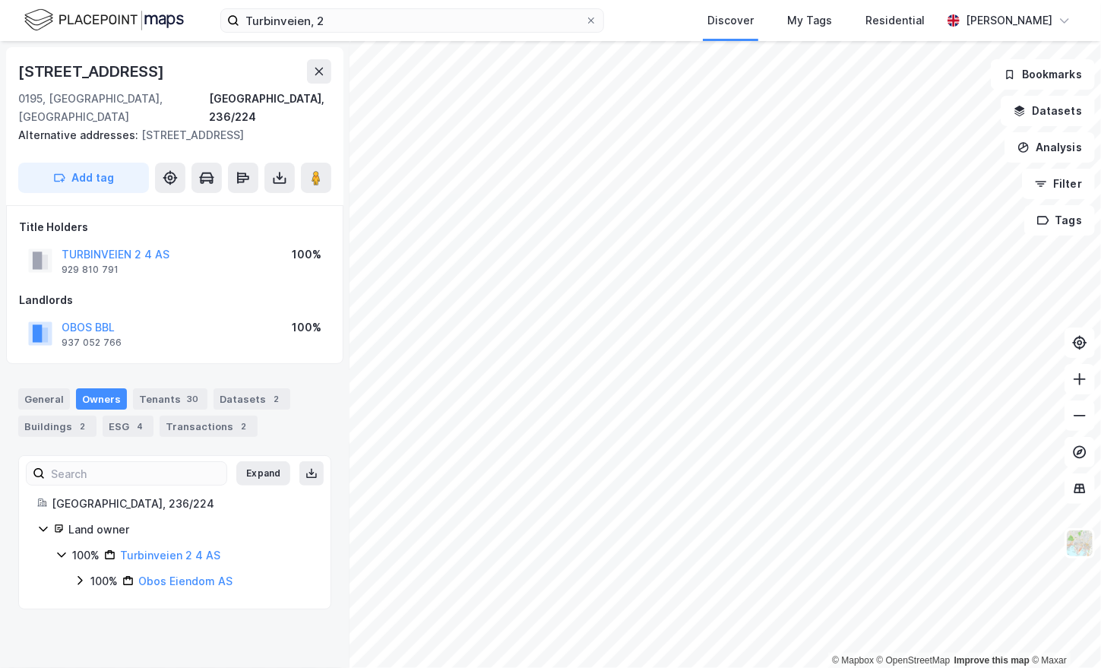
click at [54, 71] on div "Turbinveien 2" at bounding box center [92, 71] width 149 height 24
copy div "Turbinveien 2"
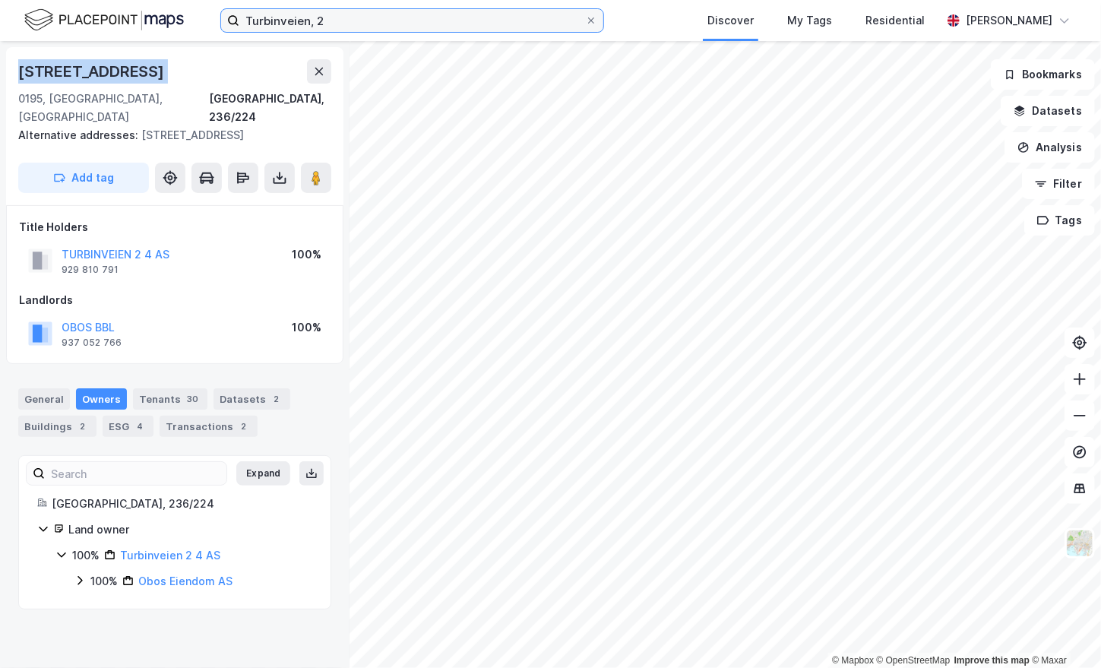
click at [297, 22] on input "Turbinveien, 2" at bounding box center [412, 20] width 346 height 23
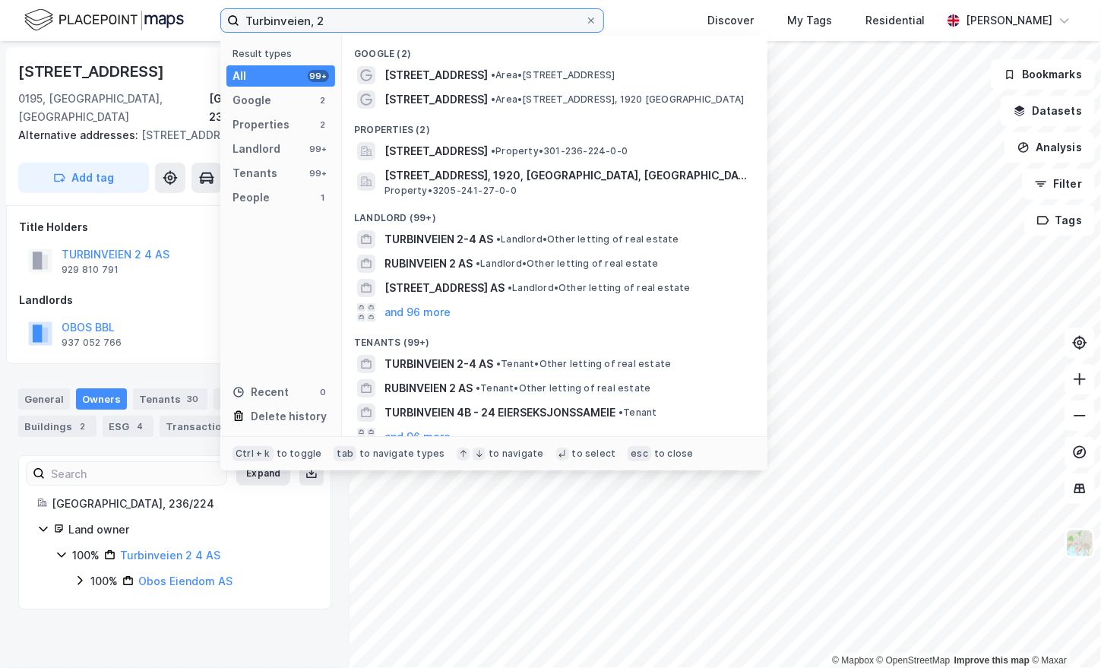
click at [297, 22] on input "Turbinveien, 2" at bounding box center [412, 20] width 346 height 23
paste input "Munkedamsveien, 37"
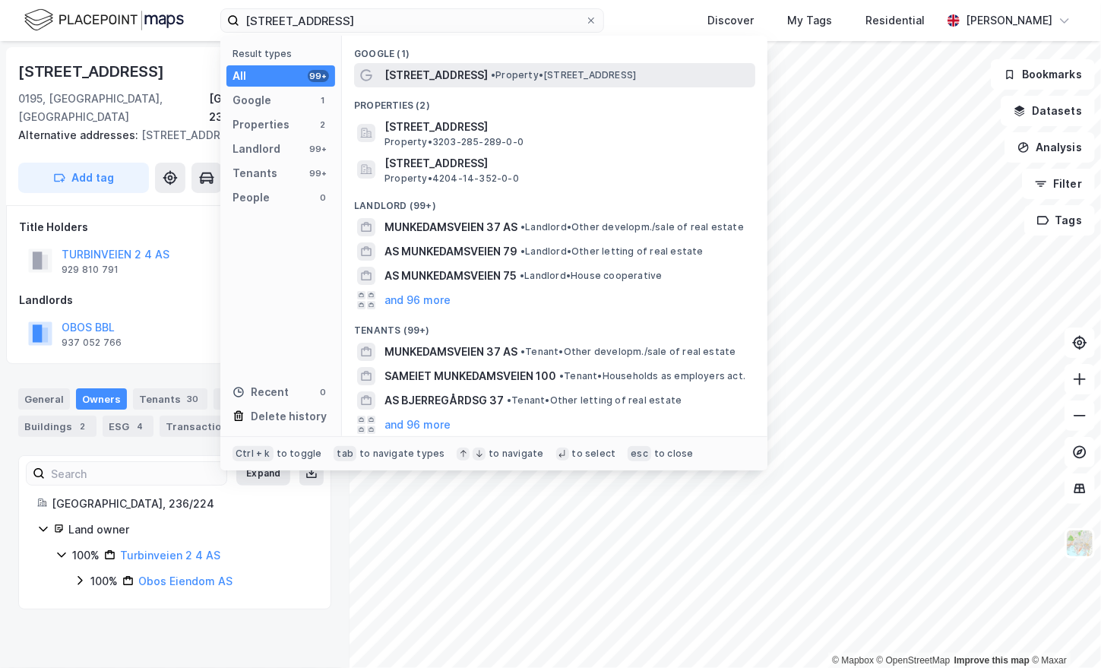
click at [636, 78] on span "• Property • Munkedamsveien 37, 0250 Oslo" at bounding box center [563, 75] width 145 height 12
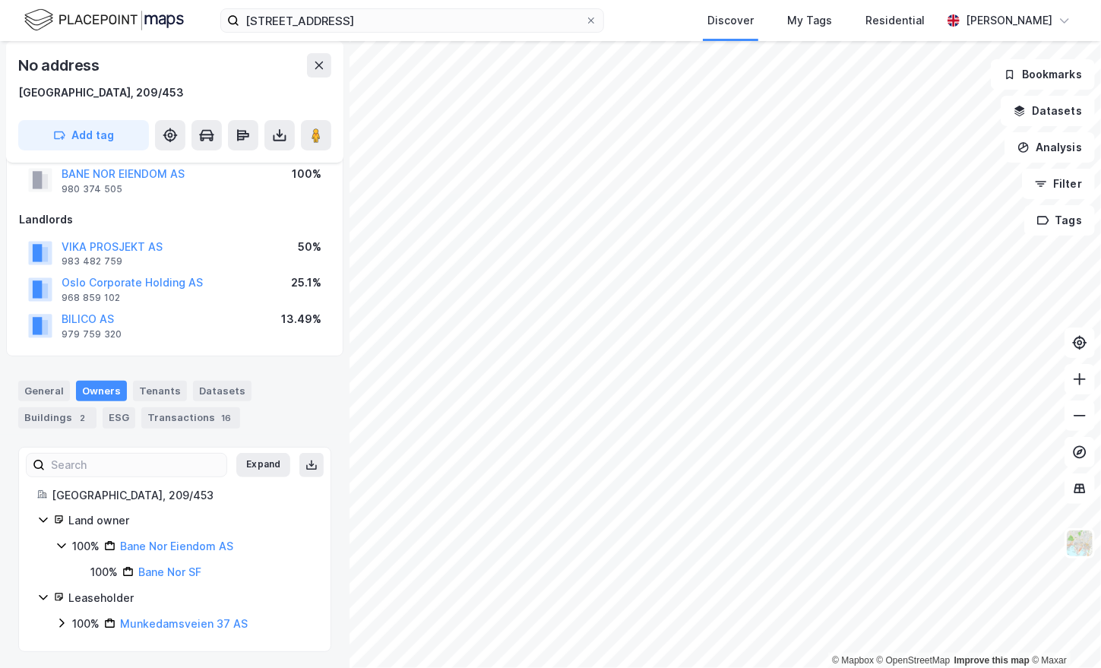
scroll to position [119, 0]
click at [309, 32] on label "Munkedamsveien, 37" at bounding box center [412, 20] width 384 height 24
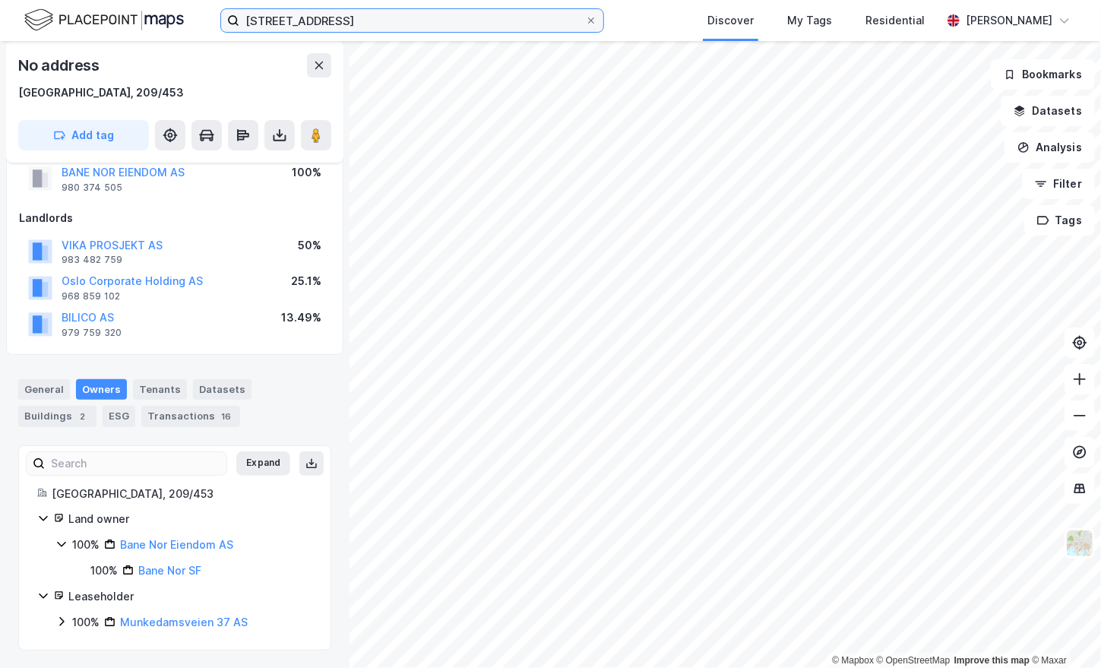
click at [309, 32] on input "Munkedamsveien, 37" at bounding box center [412, 20] width 346 height 23
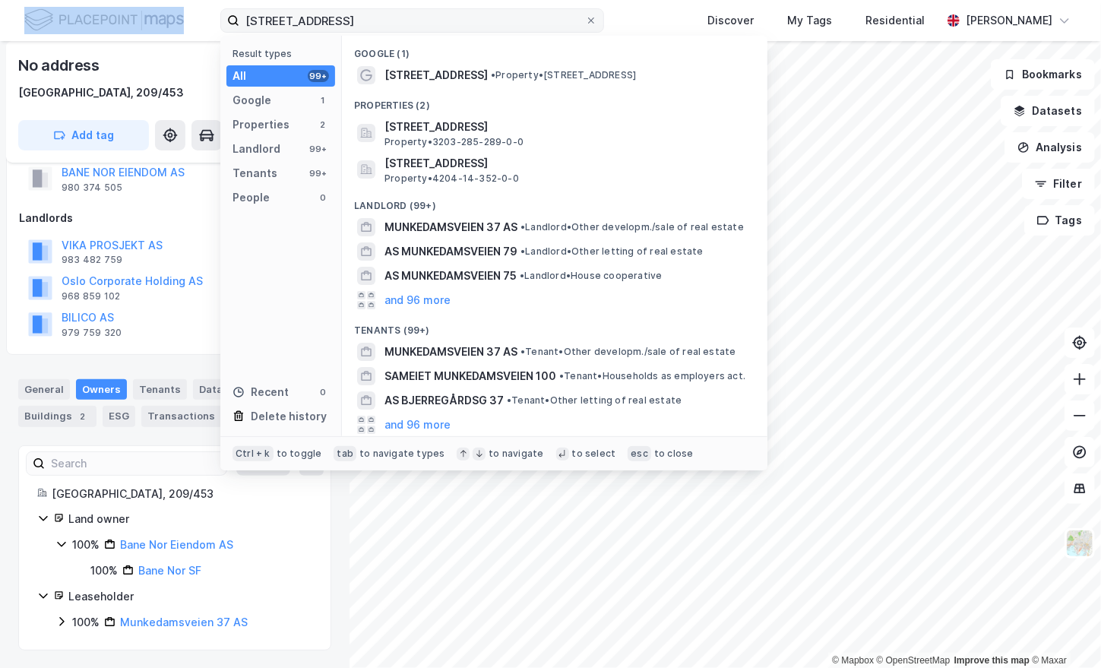
click at [309, 32] on label "Munkedamsveien, 37" at bounding box center [412, 20] width 384 height 24
click at [309, 32] on input "Munkedamsveien, 37" at bounding box center [412, 20] width 346 height 23
click at [309, 32] on label "Munkedamsveien, 37" at bounding box center [412, 20] width 384 height 24
click at [309, 32] on input "Munkedamsveien, 37" at bounding box center [412, 20] width 346 height 23
click at [309, 25] on input "Munkedamsveien, 37" at bounding box center [412, 20] width 346 height 23
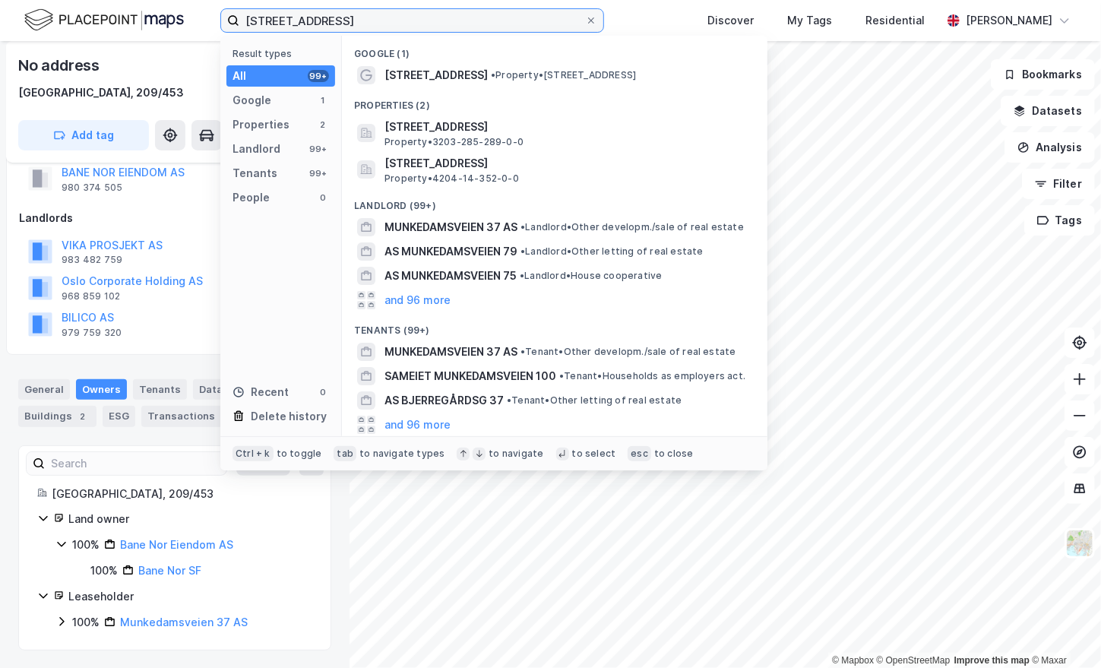
click at [309, 25] on input "Munkedamsveien, 37" at bounding box center [412, 20] width 346 height 23
paste input "Kronprinsens gate 9"
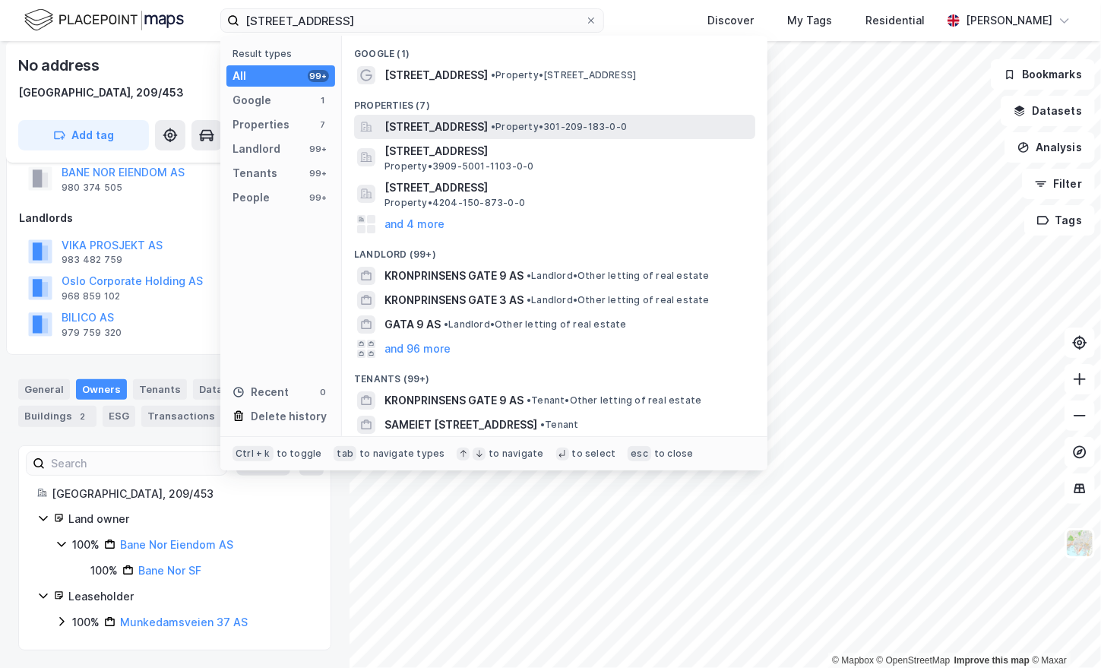
click at [496, 128] on span "•" at bounding box center [493, 126] width 5 height 11
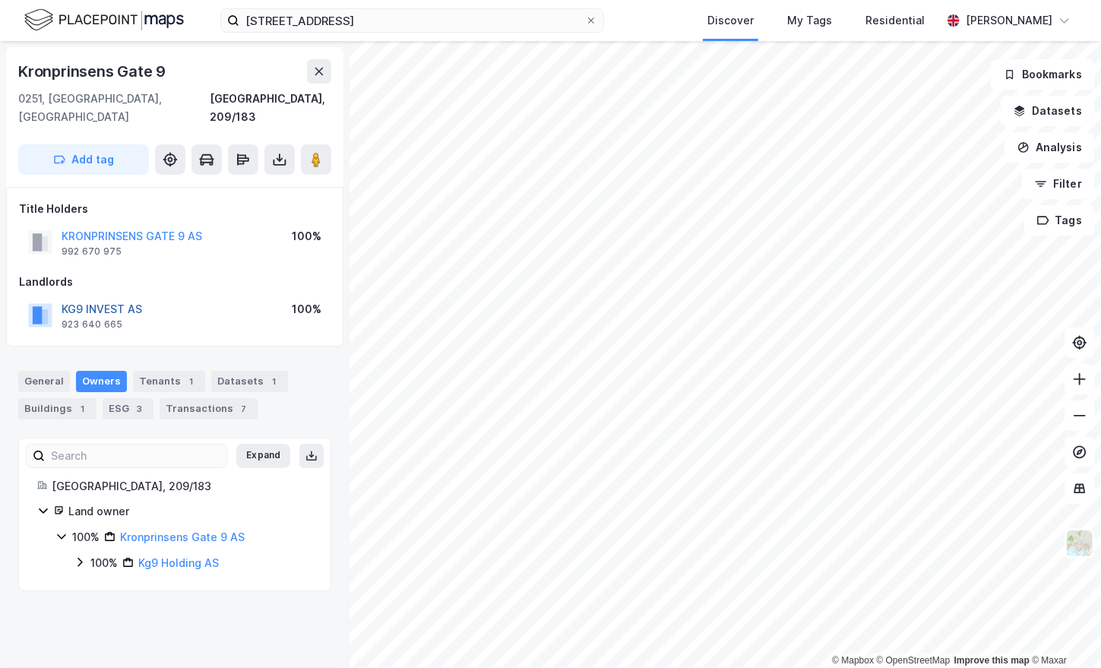
click at [0, 0] on button "KG9 INVEST AS" at bounding box center [0, 0] width 0 height 0
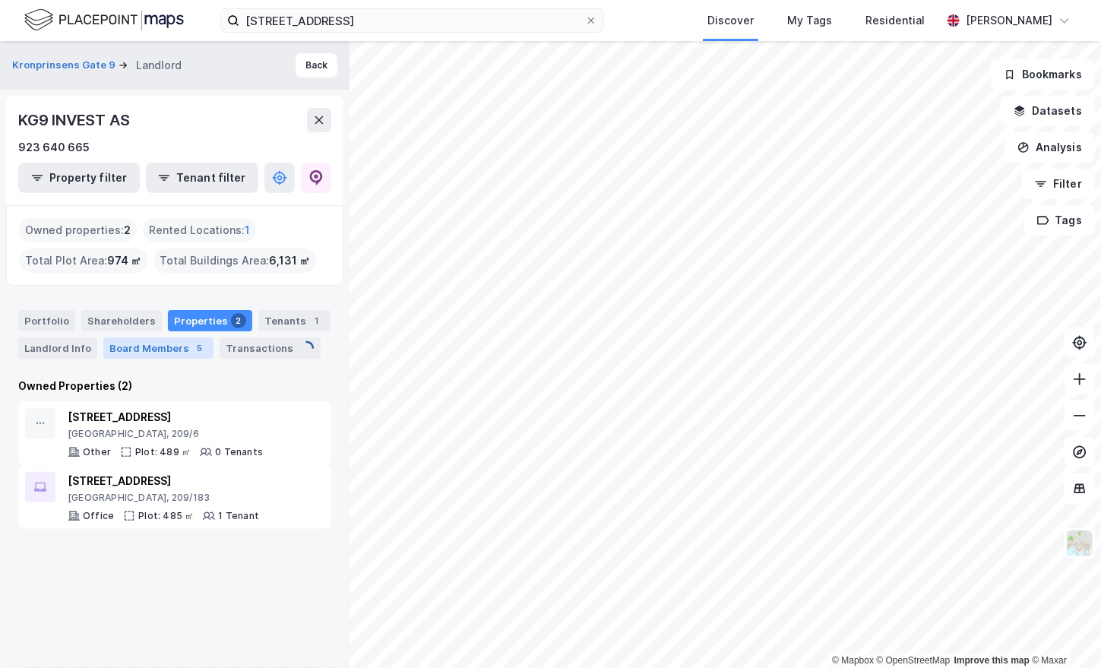
click at [144, 351] on div "Board Members 5" at bounding box center [158, 348] width 110 height 21
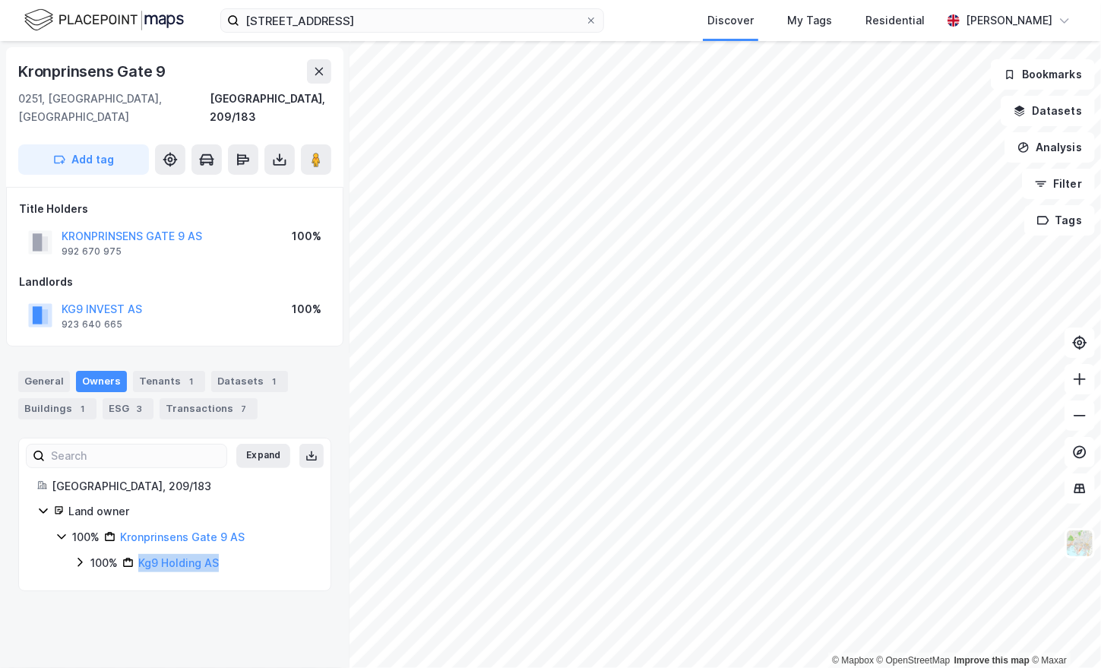
drag, startPoint x: 218, startPoint y: 569, endPoint x: 136, endPoint y: 544, distance: 85.6
click at [136, 544] on div "Expand Oslo, 209/183 Land owner 100% Kronprinsens Gate 9 AS 100% Kg9 Holding AS" at bounding box center [174, 515] width 313 height 154
click at [333, 265] on div "Title Holders KRONPRINSENS GATE 9 AS 992 670 975 100% Landlords KG9 INVEST AS 9…" at bounding box center [175, 267] width 338 height 160
click at [326, 277] on div "Landlords KG9 INVEST AS 923 640 665 100%" at bounding box center [175, 303] width 312 height 61
drag, startPoint x: 282, startPoint y: 289, endPoint x: 60, endPoint y: 288, distance: 222.0
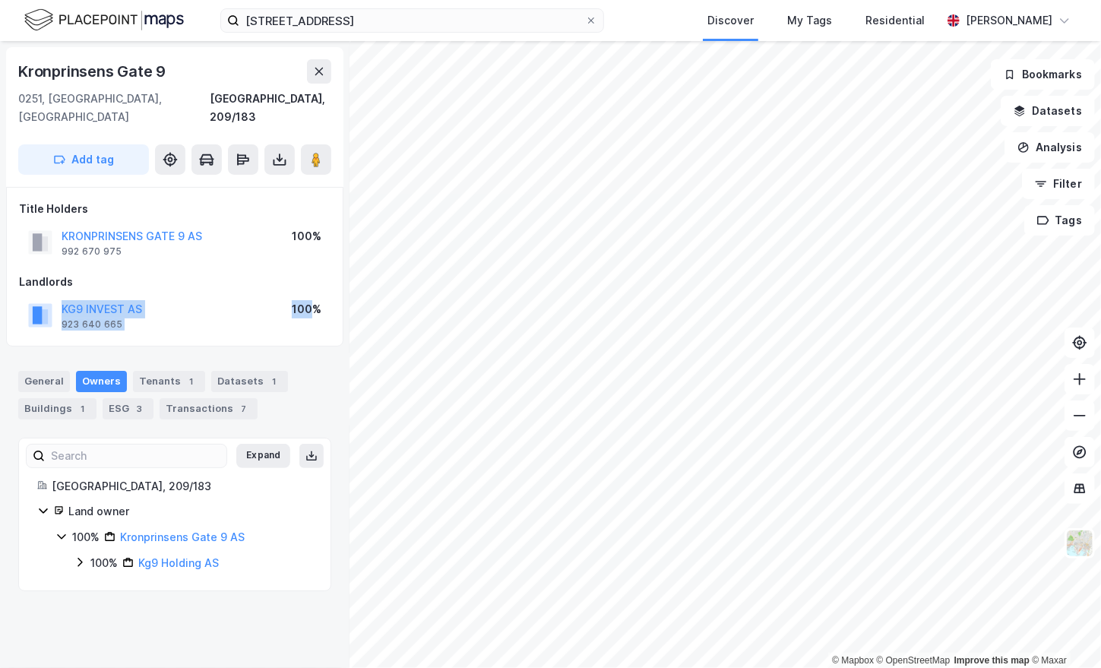
click at [60, 297] on div "KG9 INVEST AS 923 640 665 100%" at bounding box center [175, 315] width 312 height 36
copy div "KG9 INVEST AS 923 640 665 100"
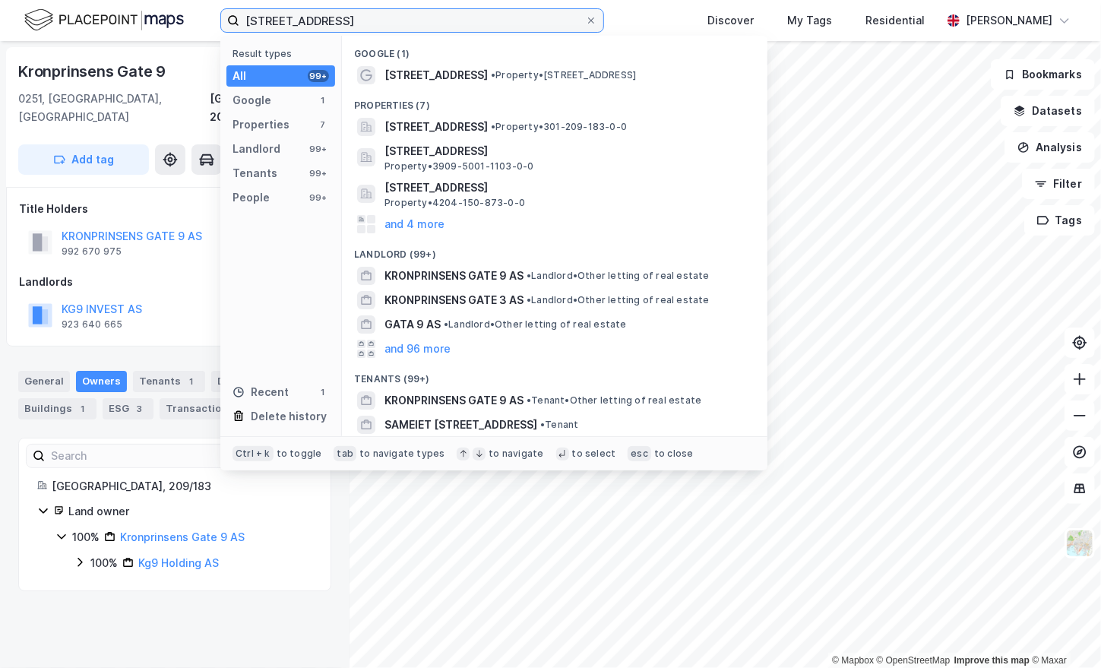
click at [334, 23] on input "Kronprinsens gate 9" at bounding box center [412, 20] width 346 height 23
paste input "Tjuvholmen allé, 1"
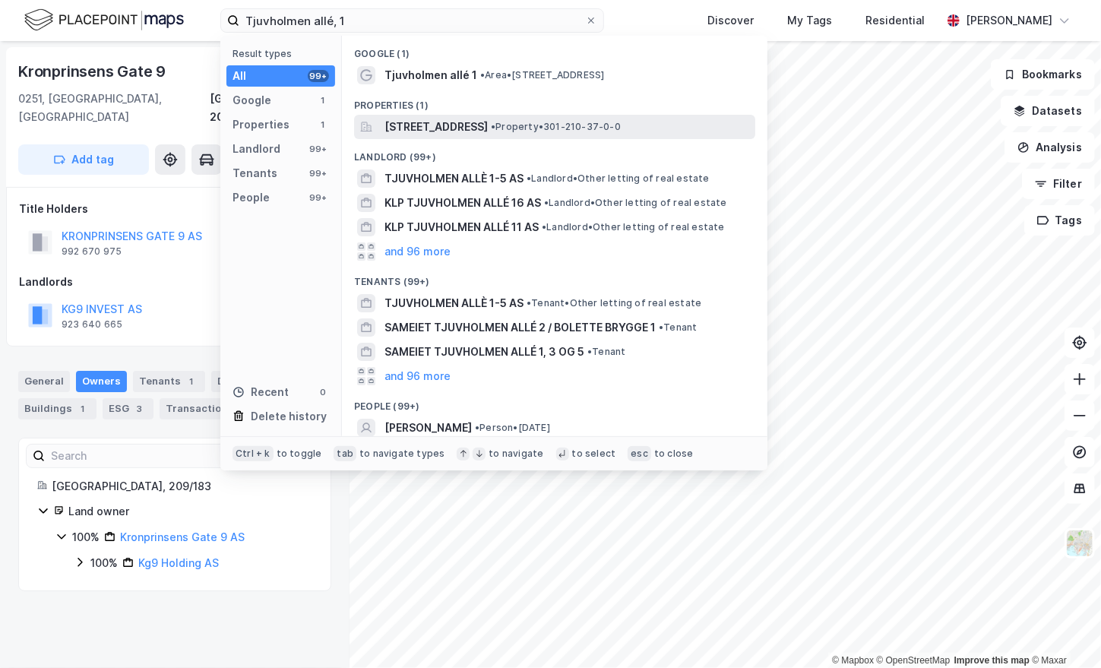
click at [445, 126] on span "Tjuvholmen allé 1, 0252, OSLO, OSLO" at bounding box center [436, 127] width 103 height 18
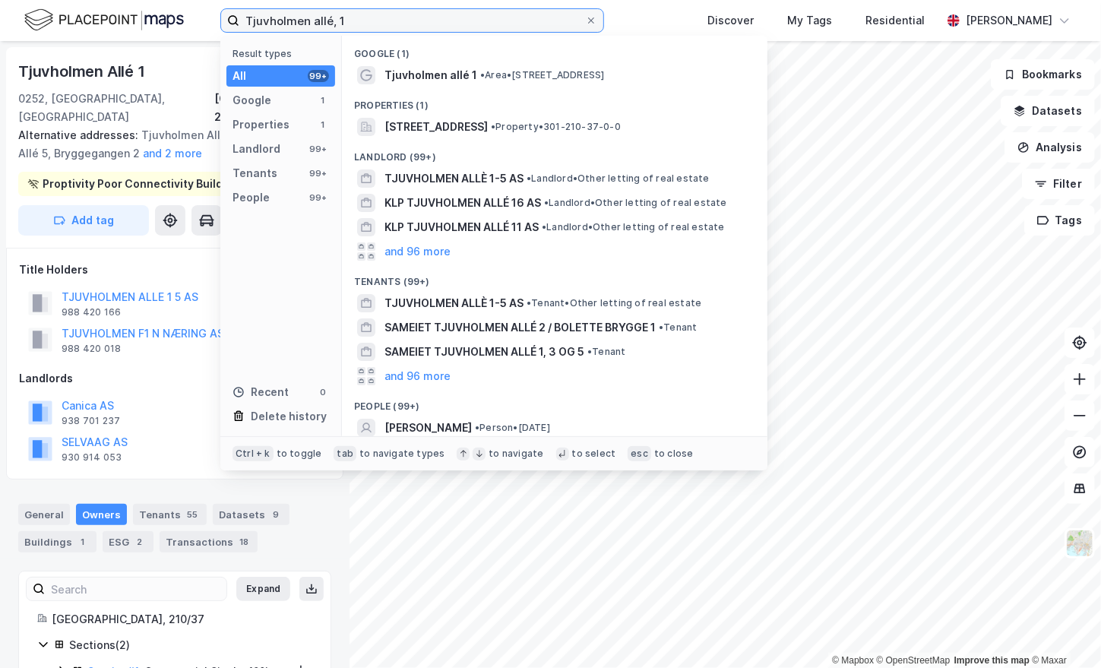
click at [299, 25] on input "Tjuvholmen allé, 1" at bounding box center [412, 20] width 346 height 23
paste input "Drammensveien, 250"
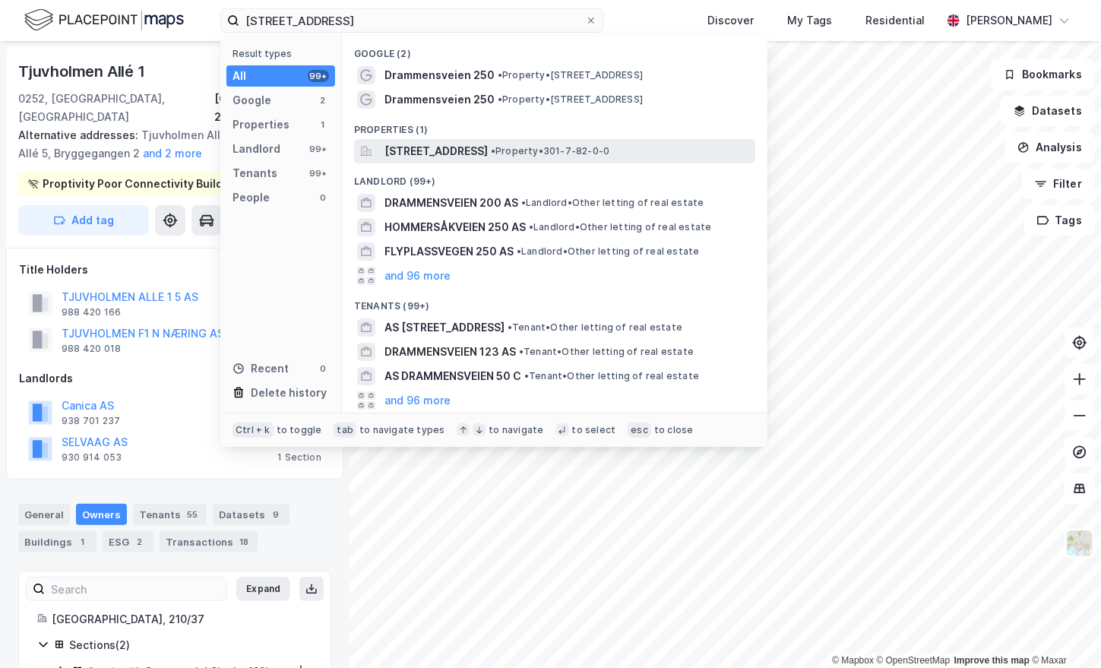
click at [458, 155] on span "Drammensveien 250, 0277, OSLO, OSLO" at bounding box center [436, 151] width 103 height 18
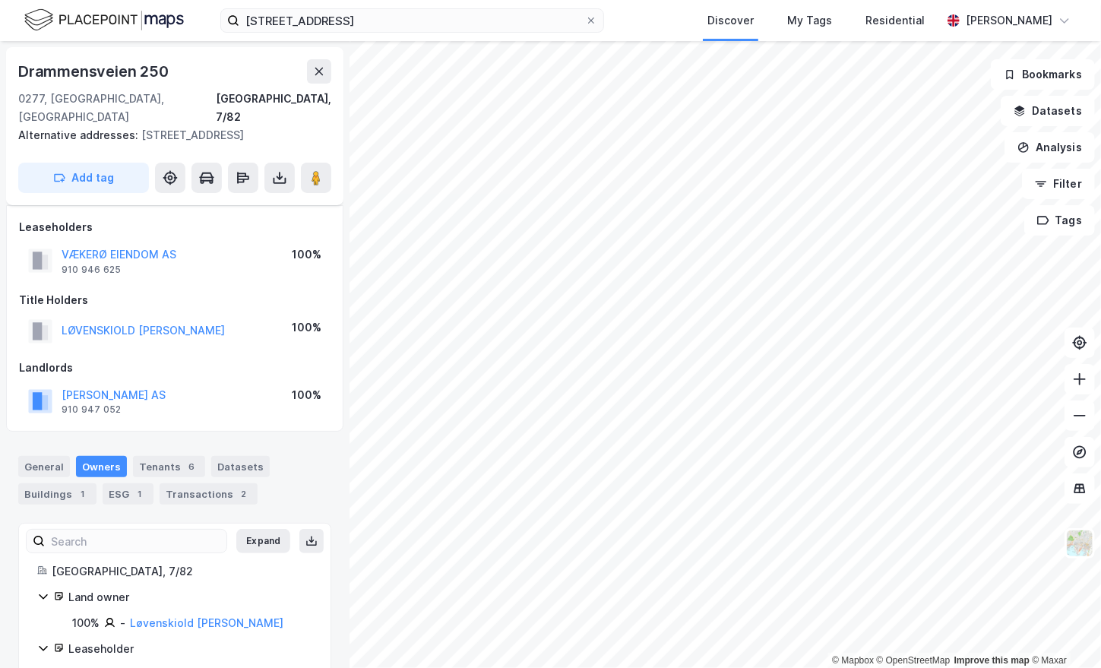
scroll to position [34, 0]
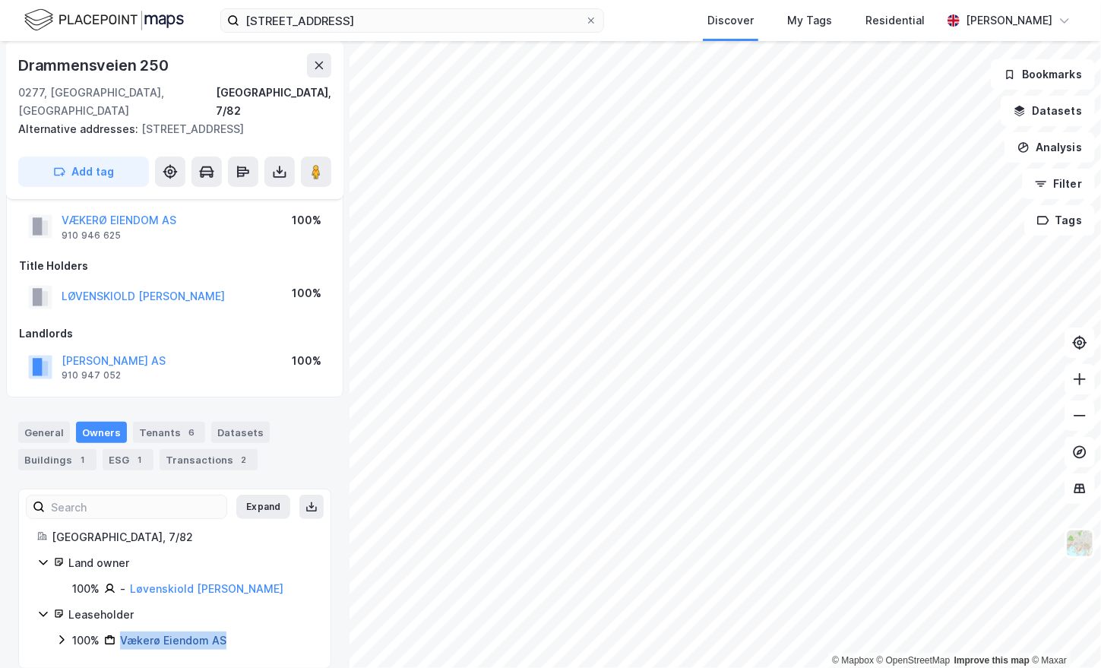
drag, startPoint x: 239, startPoint y: 637, endPoint x: 122, endPoint y: 618, distance: 118.6
click at [122, 618] on div "Expand Oslo, 7/82 Land owner 100% - Løvenskiold Carl Otto Leaseholder 100% Væke…" at bounding box center [174, 579] width 313 height 180
copy link "Vækerø Eiendom AS"
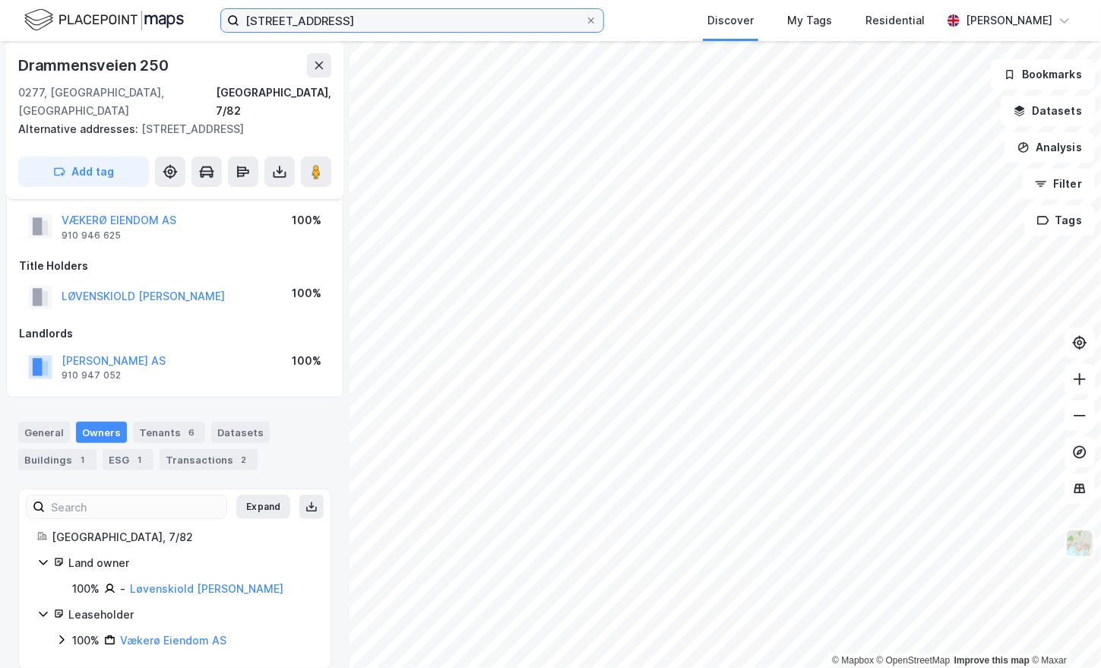
click at [341, 21] on input "Drammensveien, 250" at bounding box center [412, 20] width 346 height 23
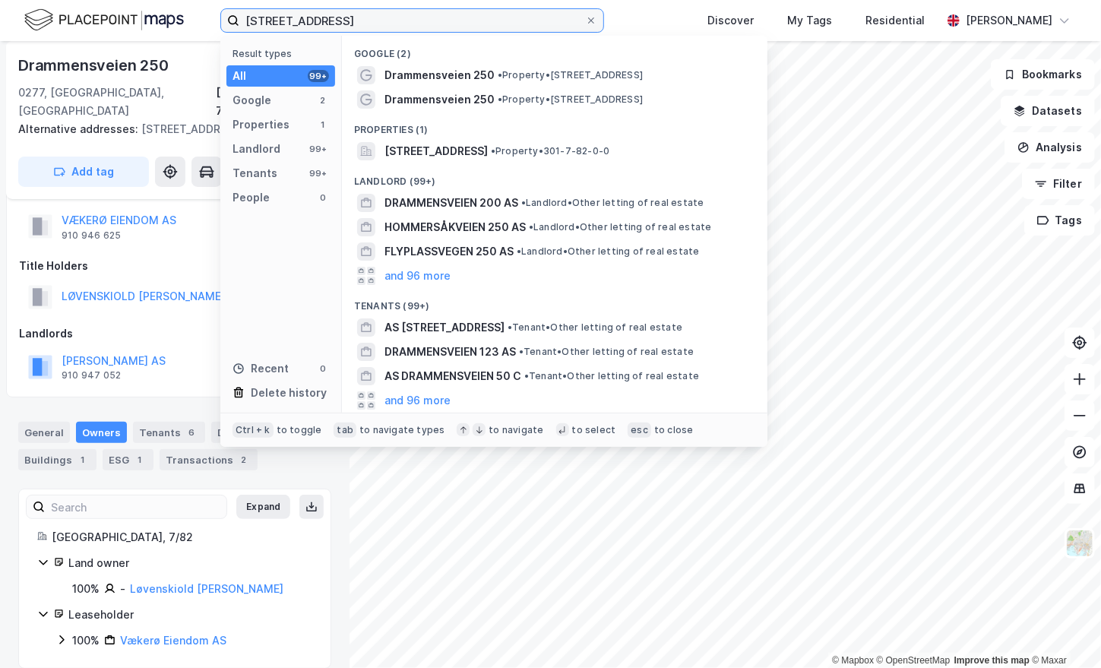
click at [341, 21] on input "Drammensveien, 250" at bounding box center [412, 20] width 346 height 23
paste input "144"
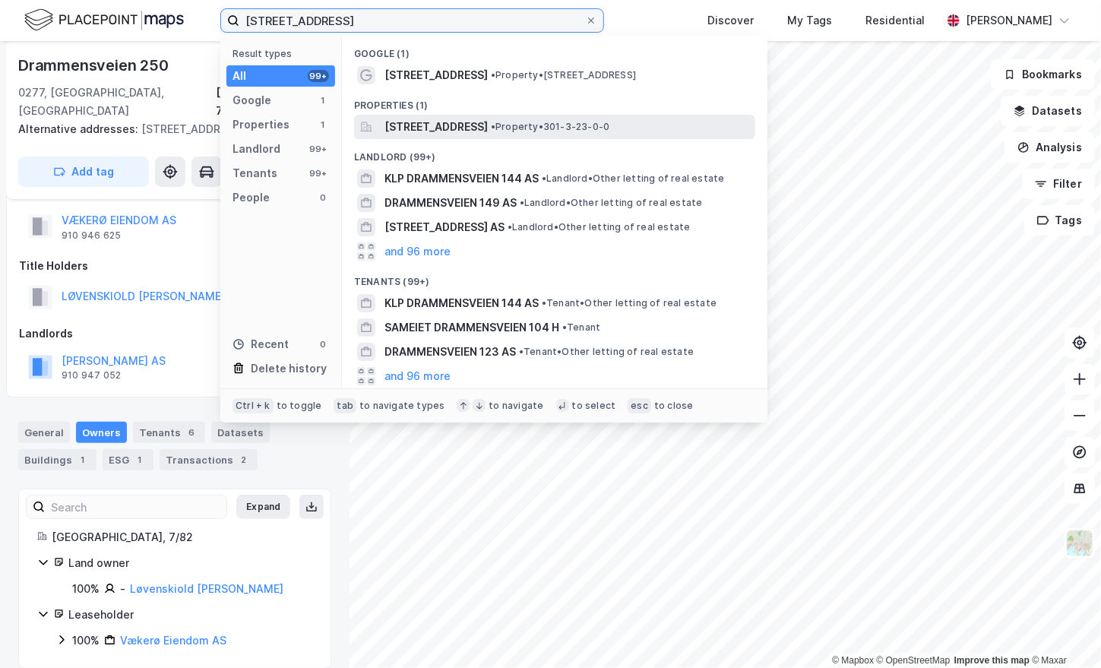
type input "Drammensveien, 144"
click at [488, 129] on span "Drammensveien 144, 0277, OSLO, OSLO" at bounding box center [436, 127] width 103 height 18
